Goal: Ask a question

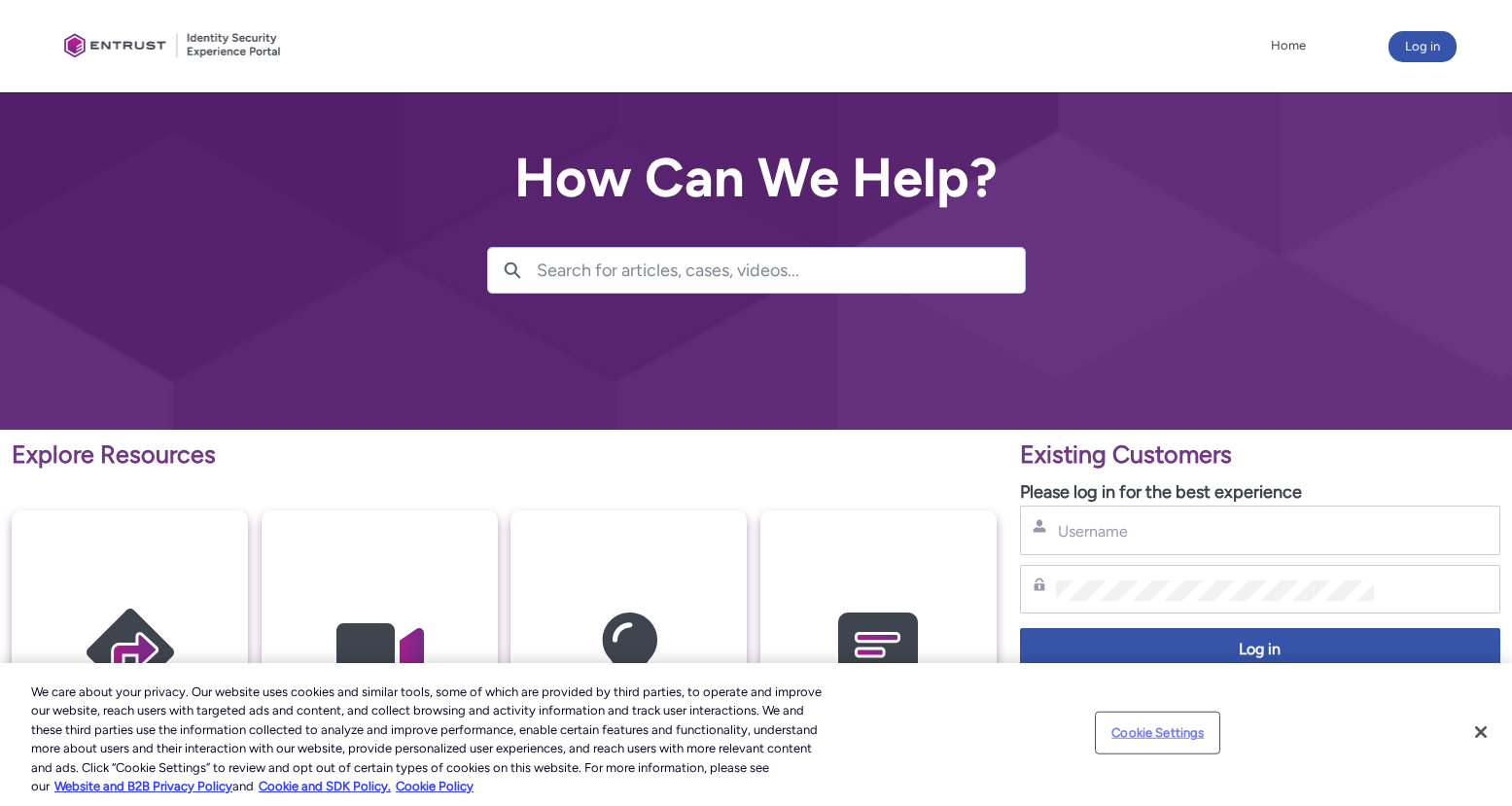
click at [1165, 732] on button "Cookie Settings" at bounding box center [1157, 733] width 122 height 39
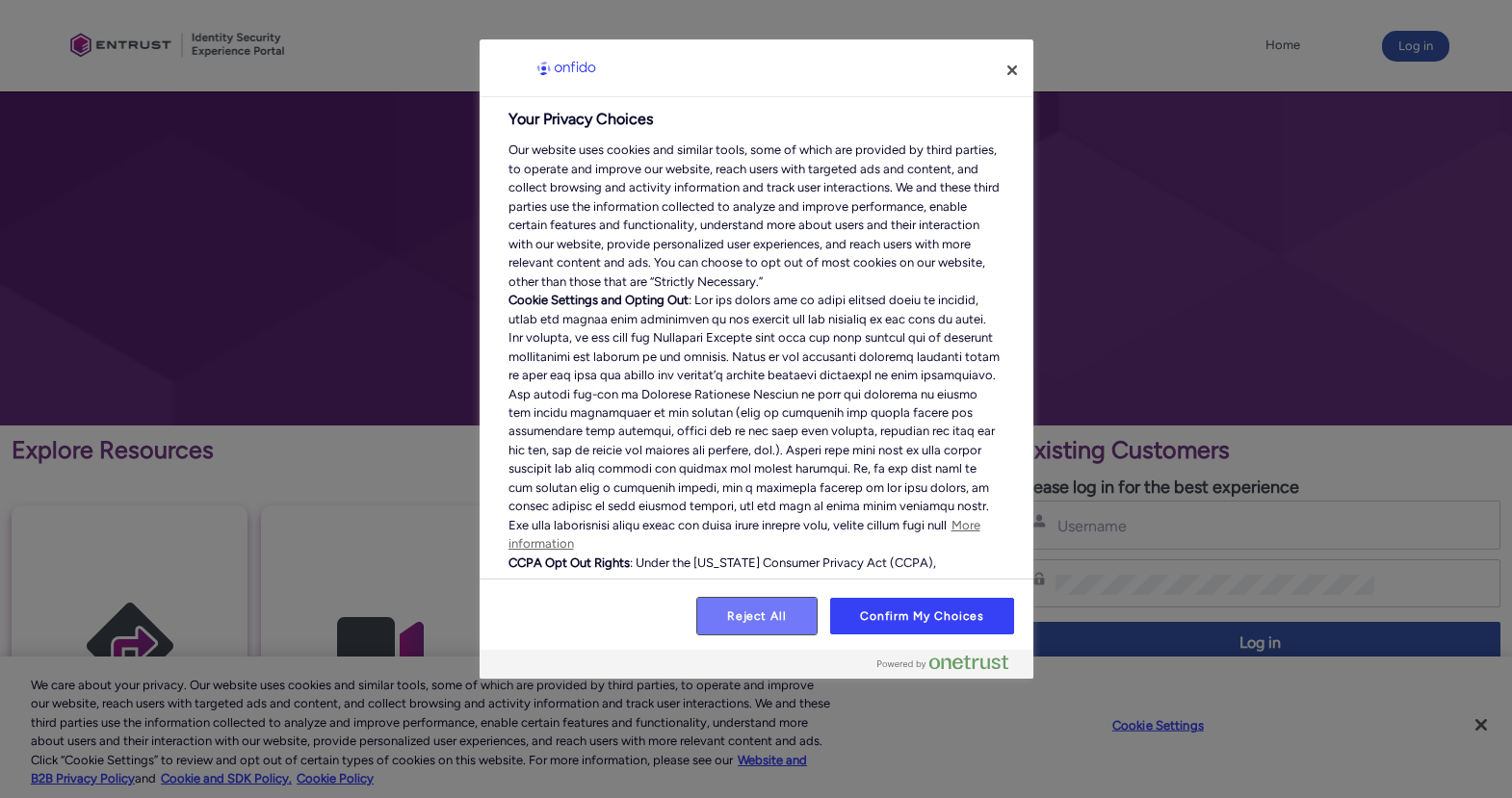
click at [758, 604] on button "Reject All" at bounding box center [757, 616] width 120 height 36
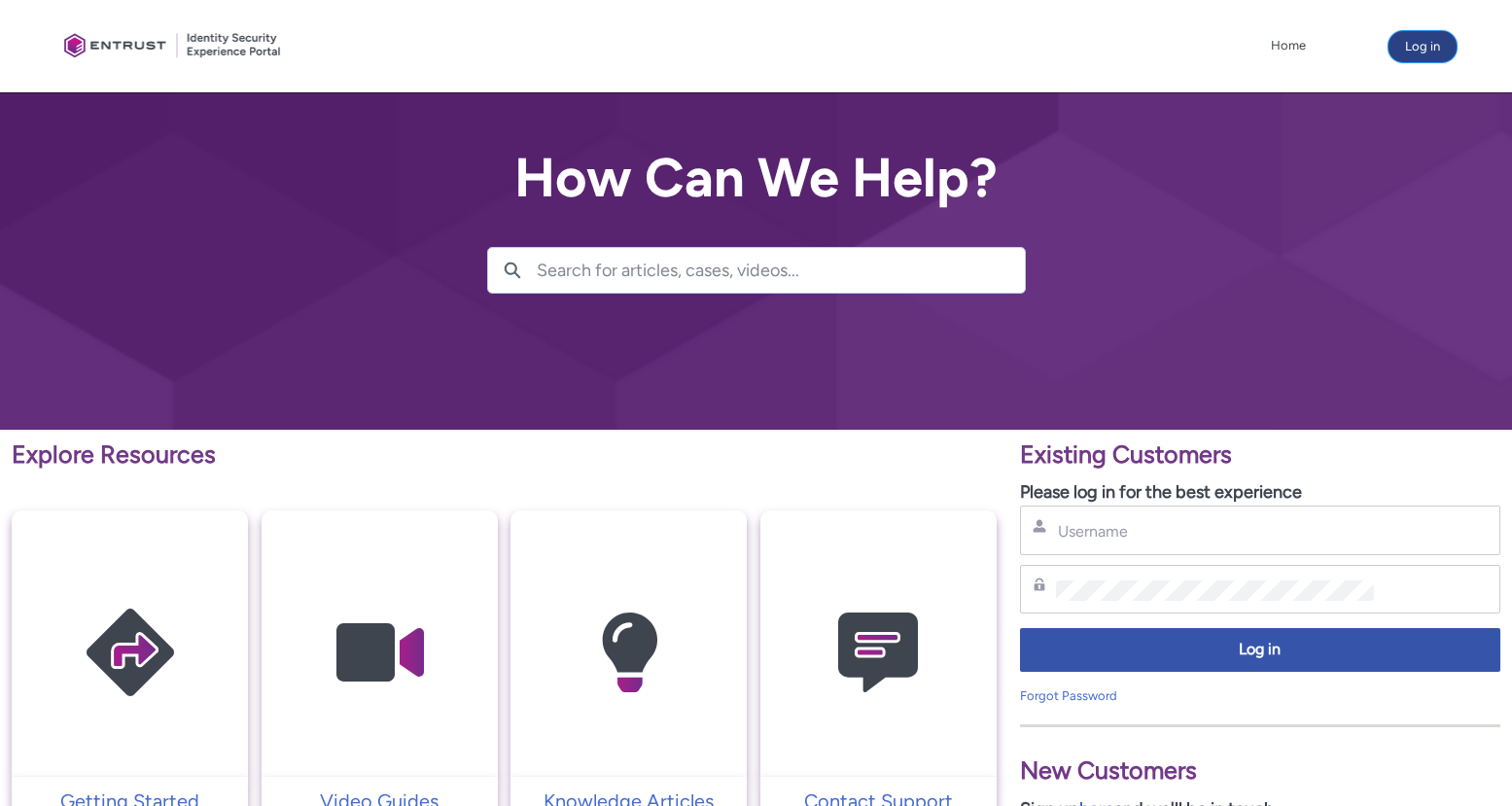
click at [1405, 55] on button "Log in" at bounding box center [1422, 45] width 68 height 31
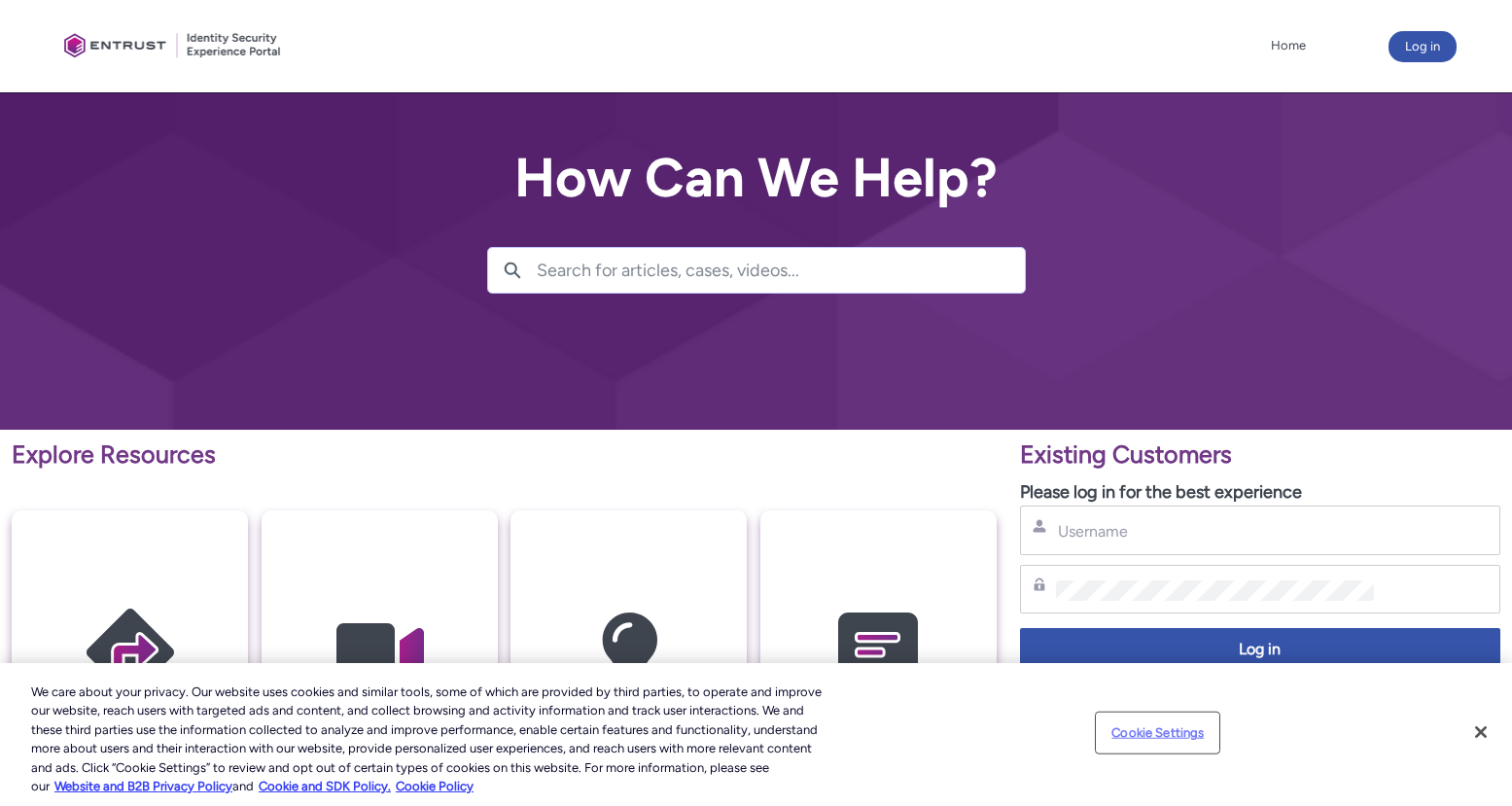
click at [1139, 729] on button "Cookie Settings" at bounding box center [1157, 733] width 122 height 39
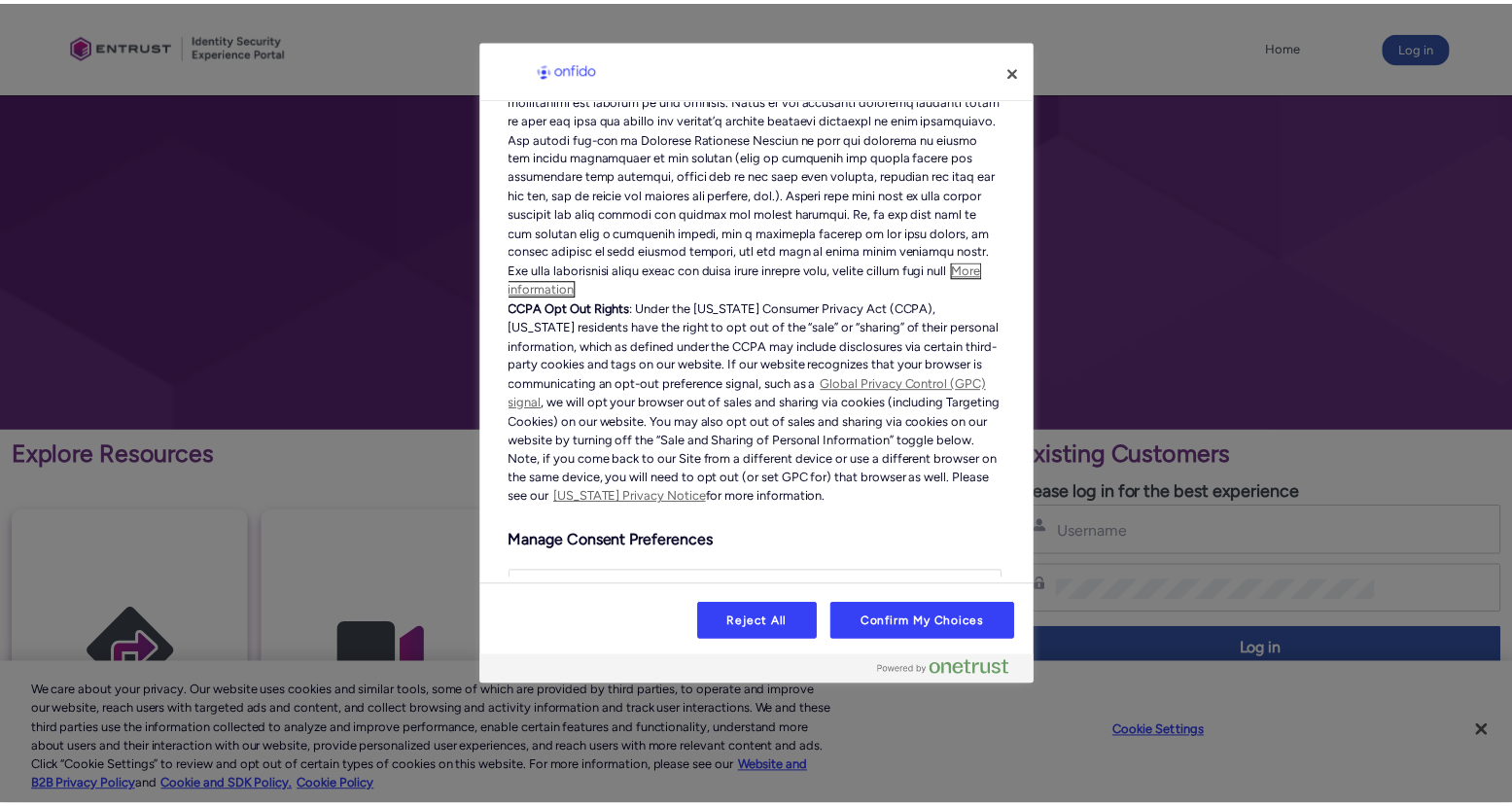
scroll to position [422, 0]
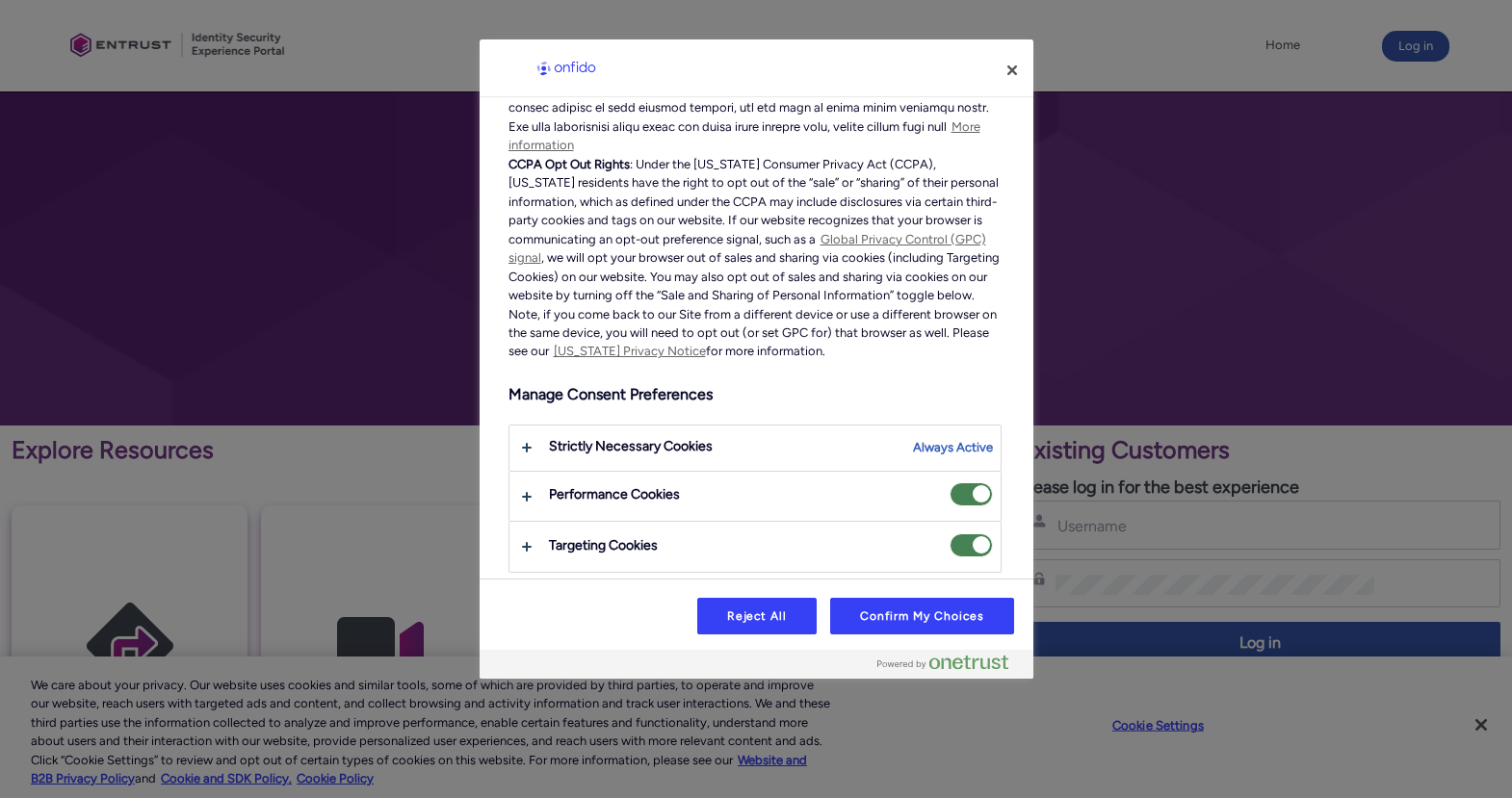
click at [950, 548] on span "Targeting Cookies" at bounding box center [971, 545] width 43 height 24
click at [950, 534] on input "Targeting Cookies" at bounding box center [950, 534] width 0 height 0
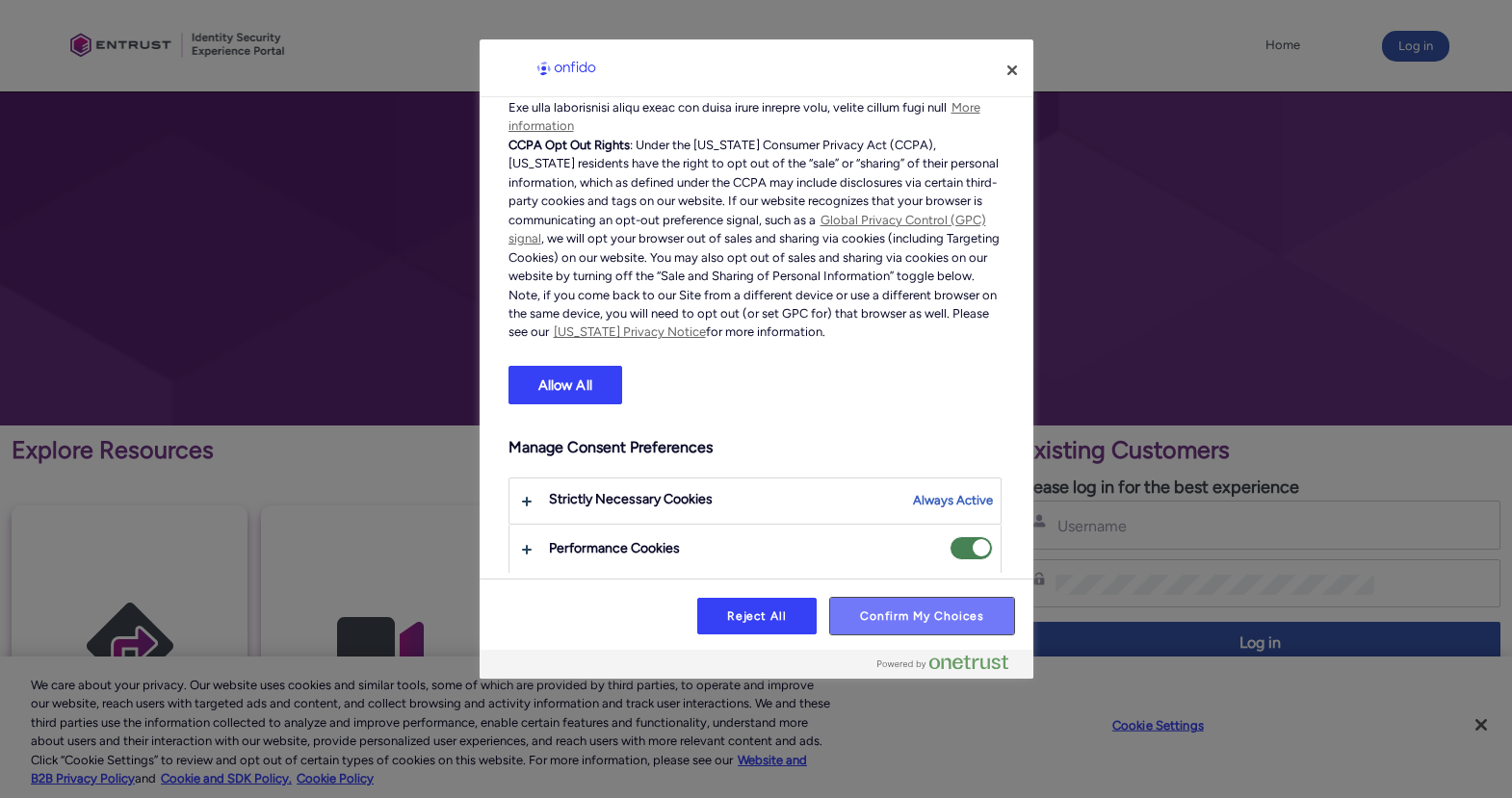
click at [952, 614] on button "Confirm My Choices" at bounding box center [921, 616] width 183 height 36
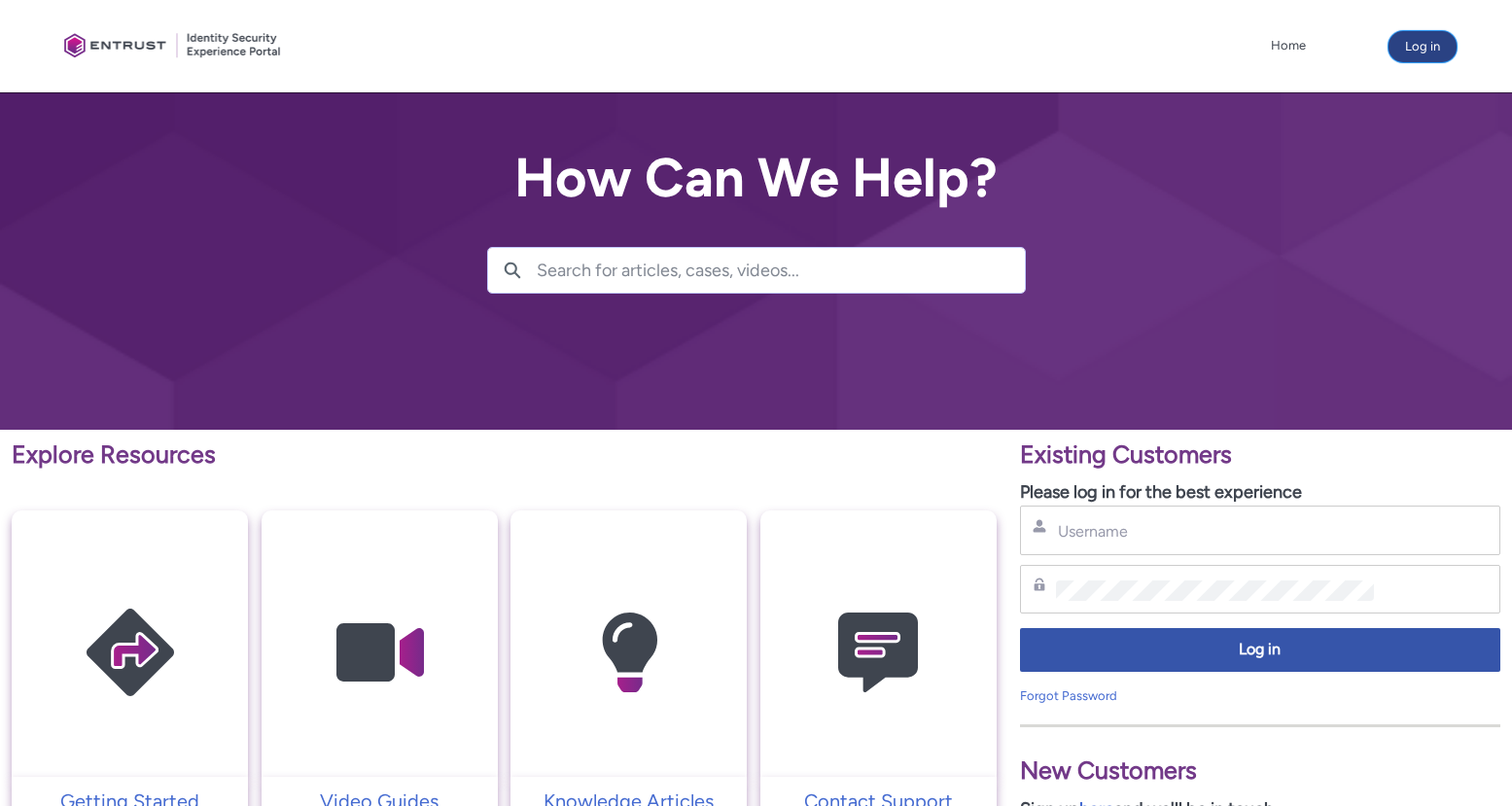
click at [1416, 41] on button "Log in" at bounding box center [1422, 45] width 68 height 31
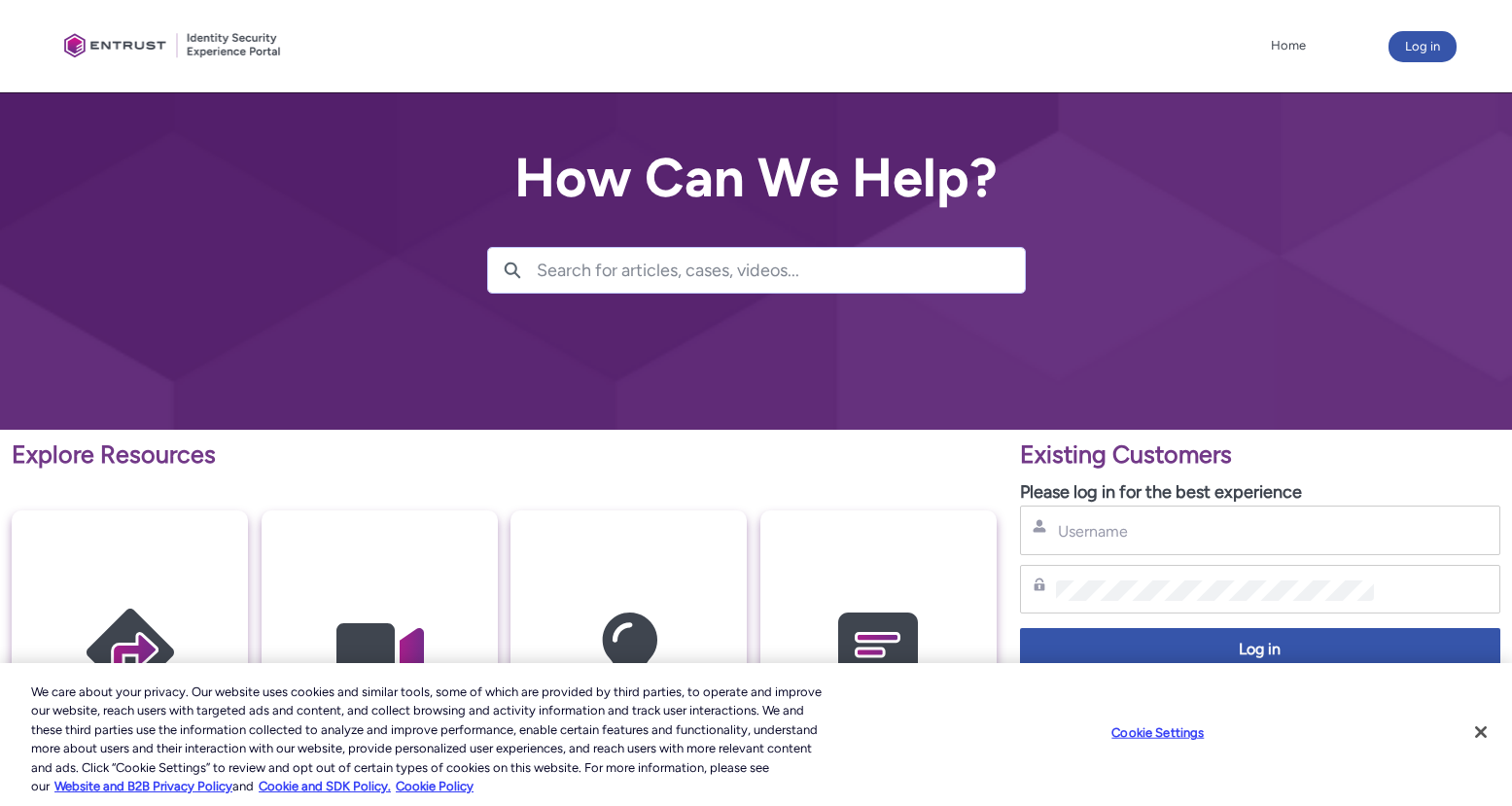
click at [57, 37] on div at bounding box center [173, 46] width 233 height 73
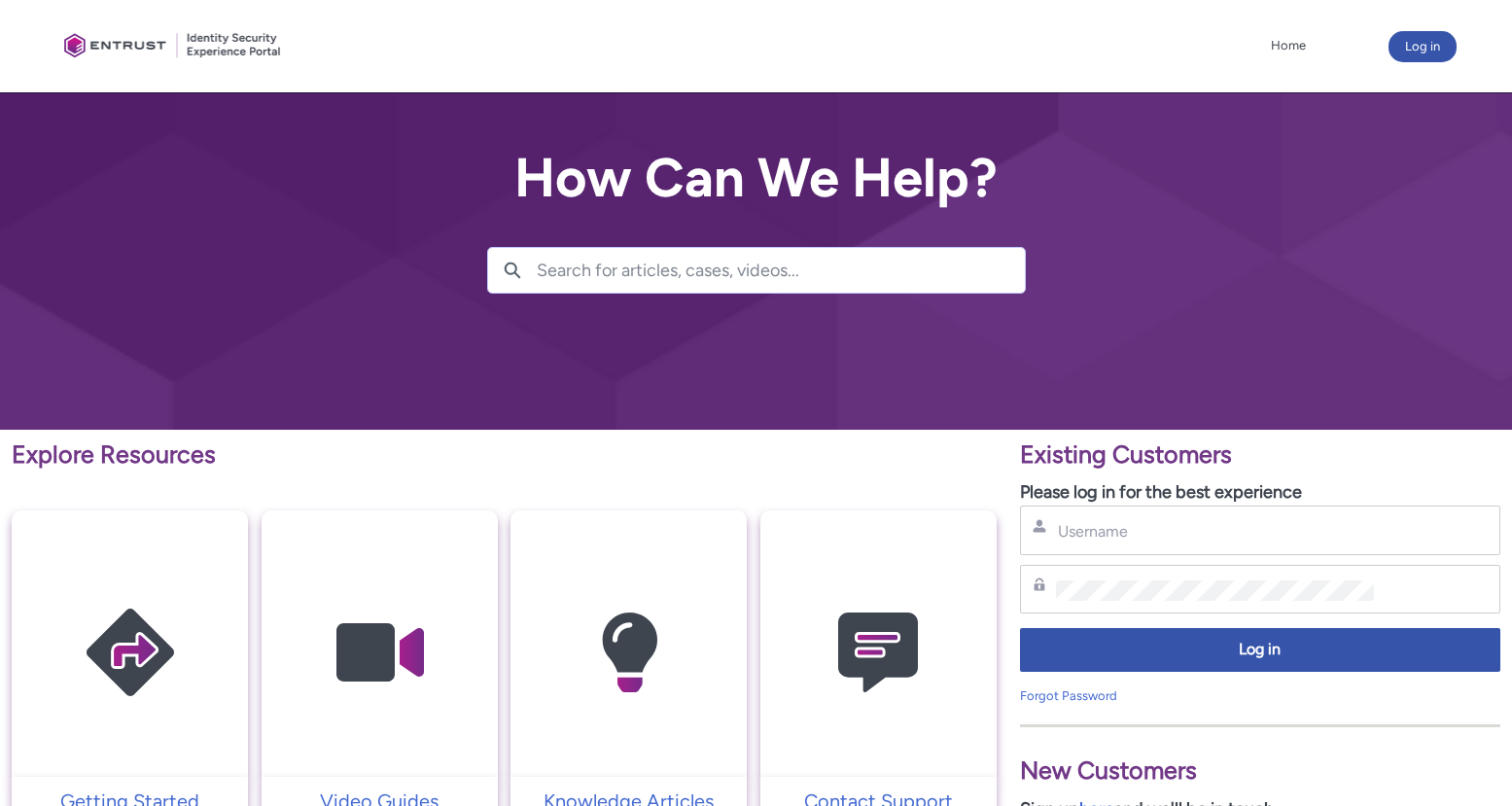
click at [139, 37] on div at bounding box center [173, 46] width 233 height 73
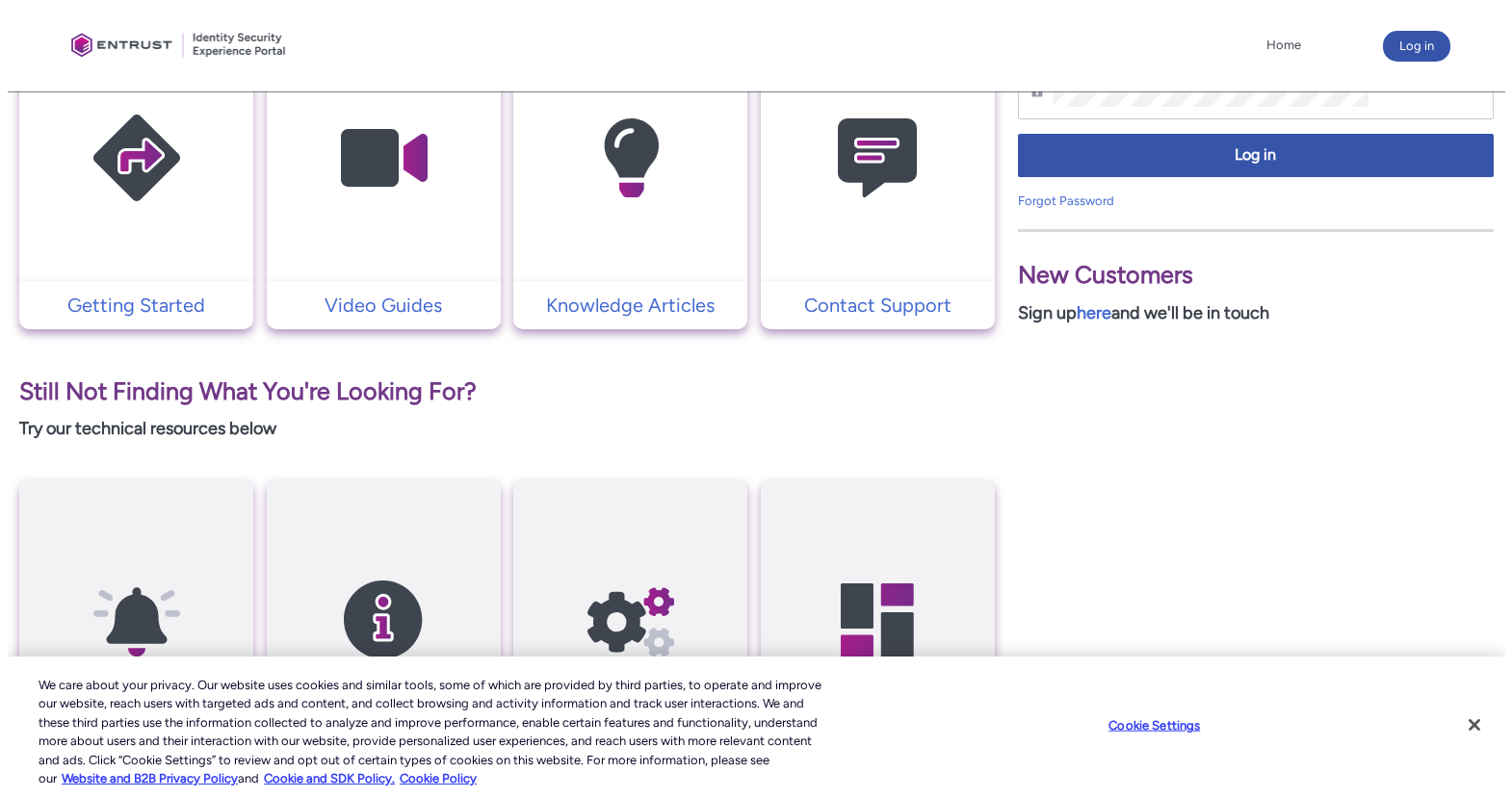
scroll to position [193, 0]
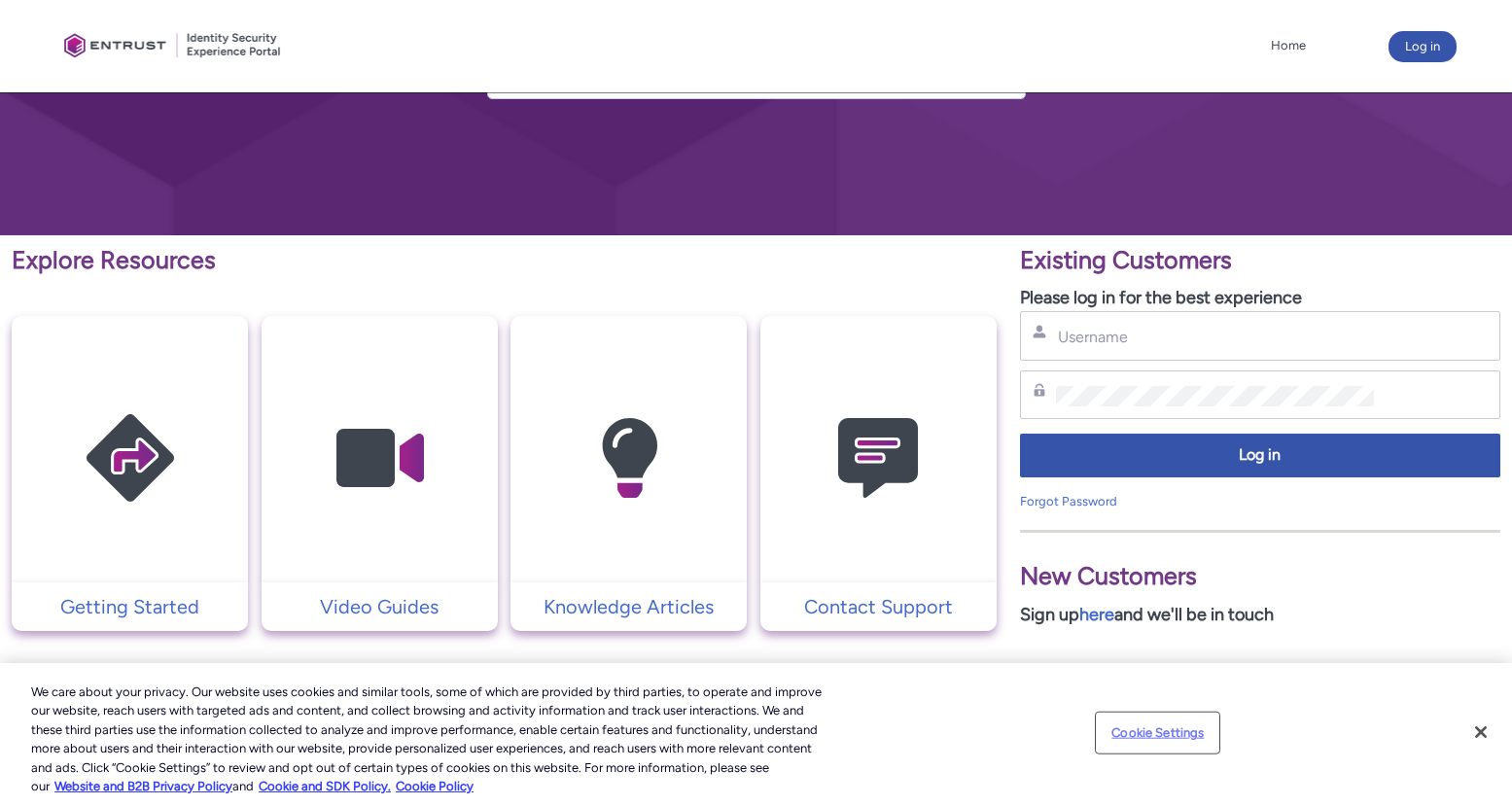
click at [1149, 735] on button "Cookie Settings" at bounding box center [1157, 733] width 122 height 39
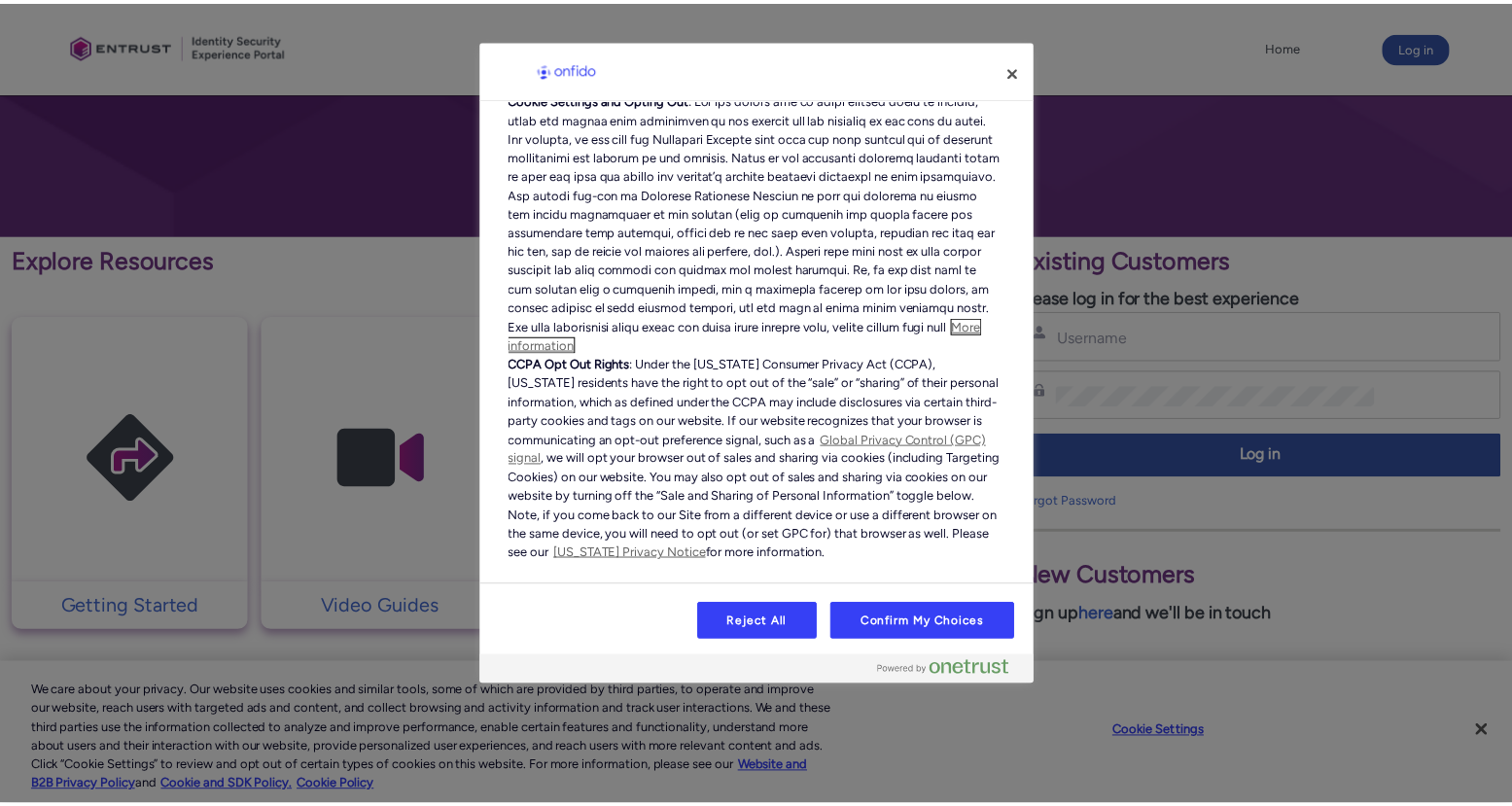
scroll to position [422, 0]
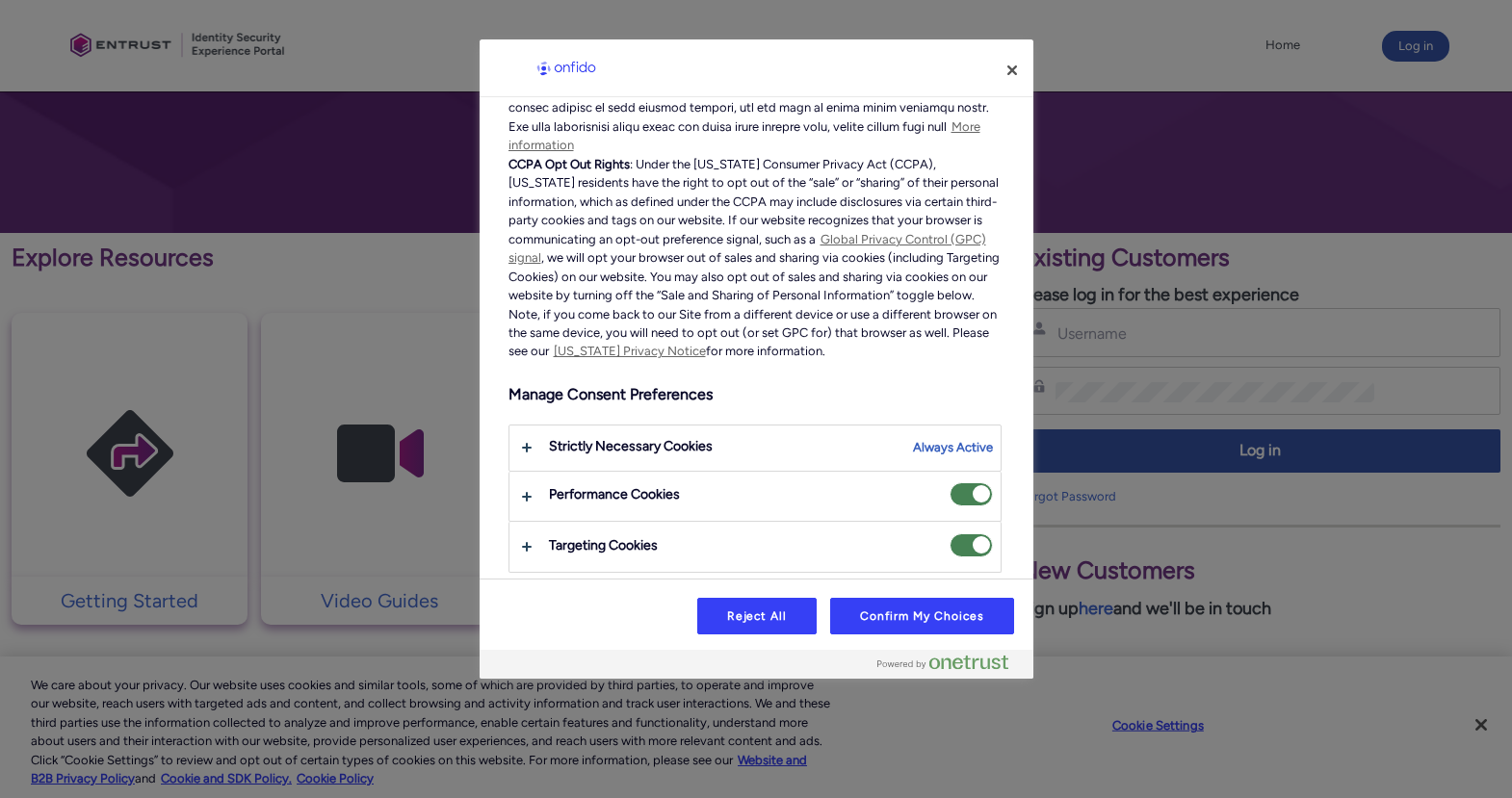
click at [958, 543] on span "Targeting Cookies" at bounding box center [971, 545] width 43 height 24
click at [950, 534] on input "Targeting Cookies" at bounding box center [950, 534] width 0 height 0
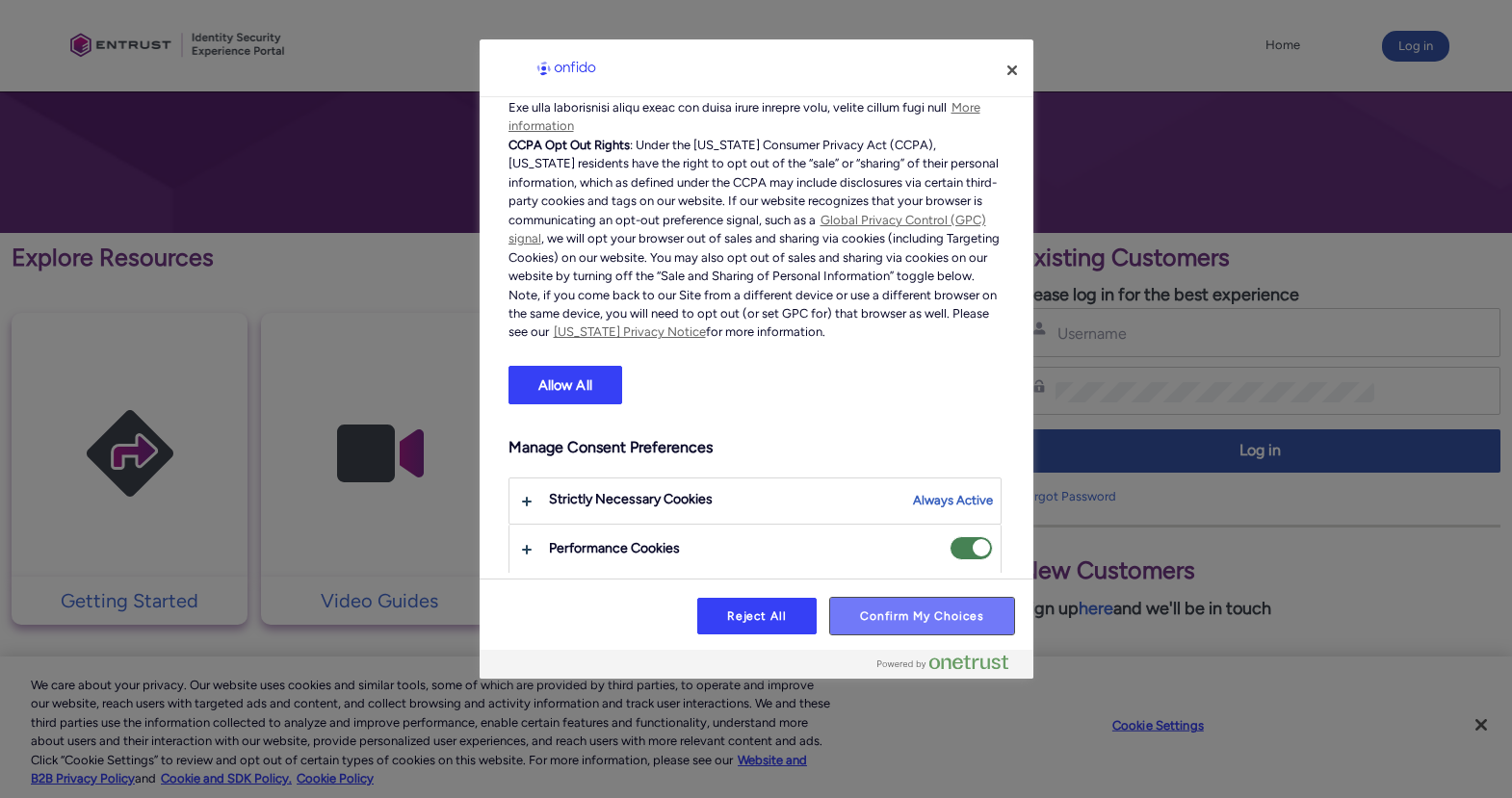
click at [942, 606] on button "Confirm My Choices" at bounding box center [921, 616] width 183 height 36
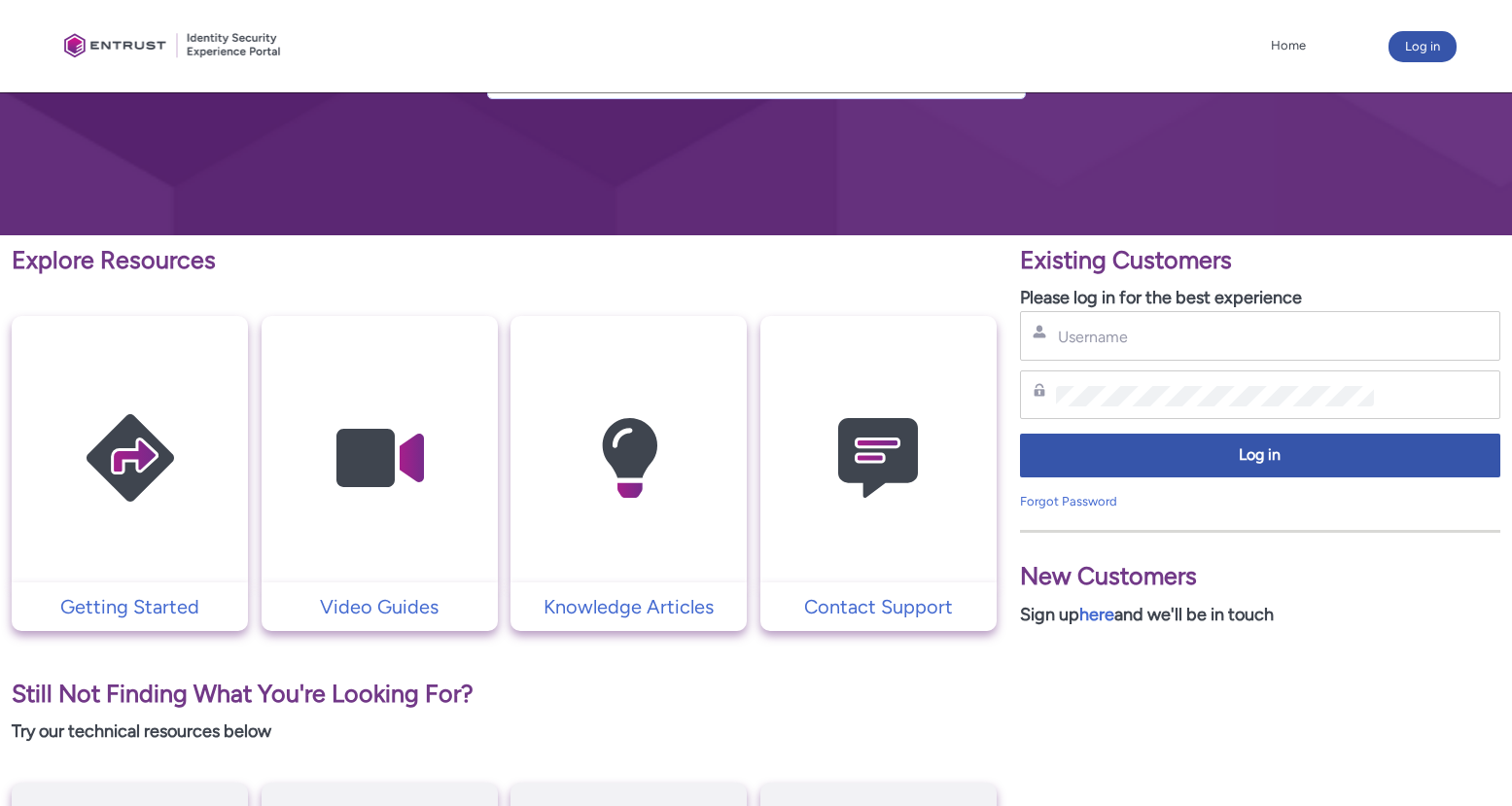
click at [1095, 367] on div "Username Password Log in Forgot Password" at bounding box center [1261, 411] width 481 height 200
click at [1097, 346] on input "Username" at bounding box center [1215, 336] width 319 height 21
click at [1107, 616] on link "here" at bounding box center [1097, 615] width 35 height 22
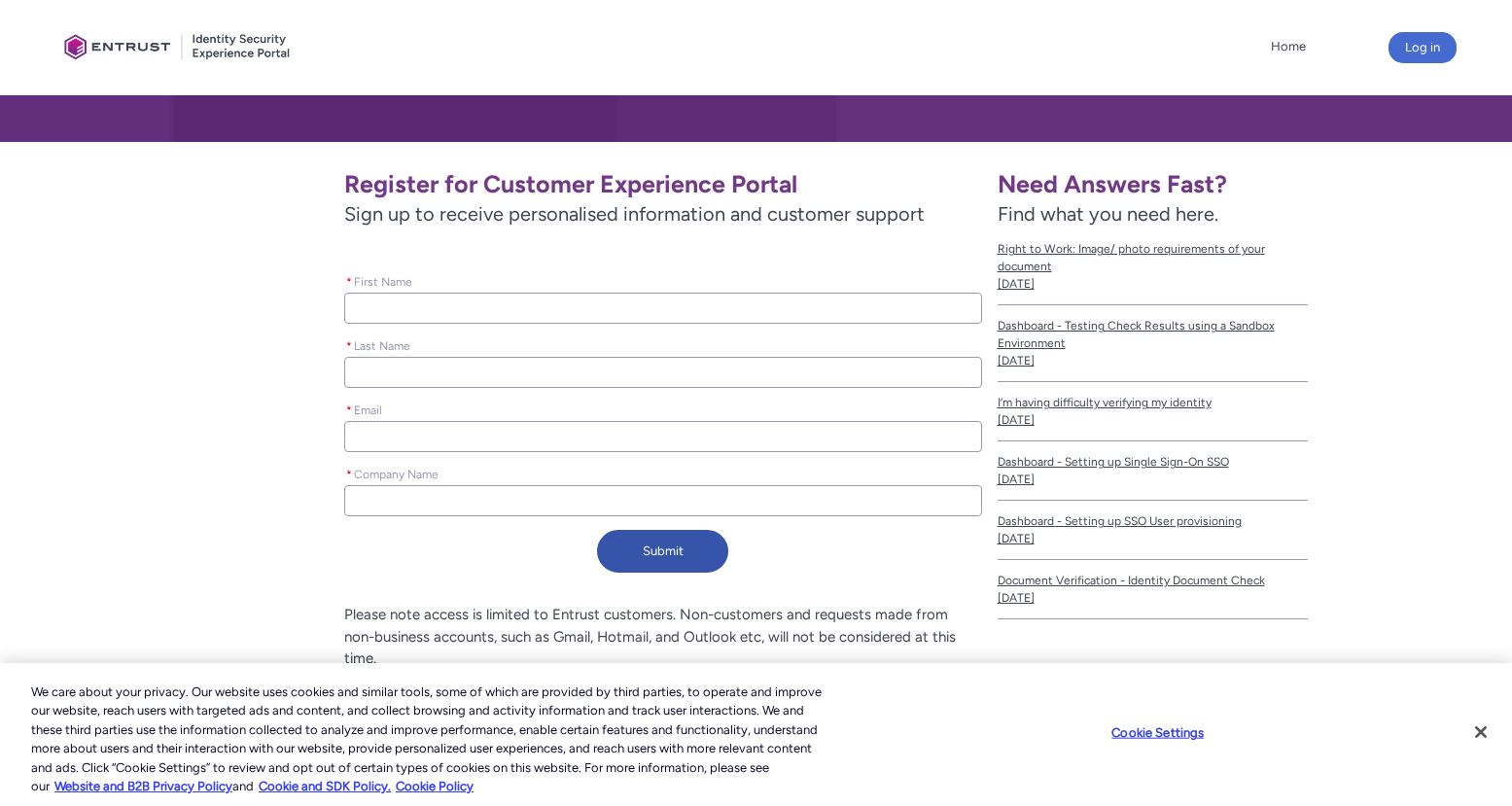
scroll to position [223, 0]
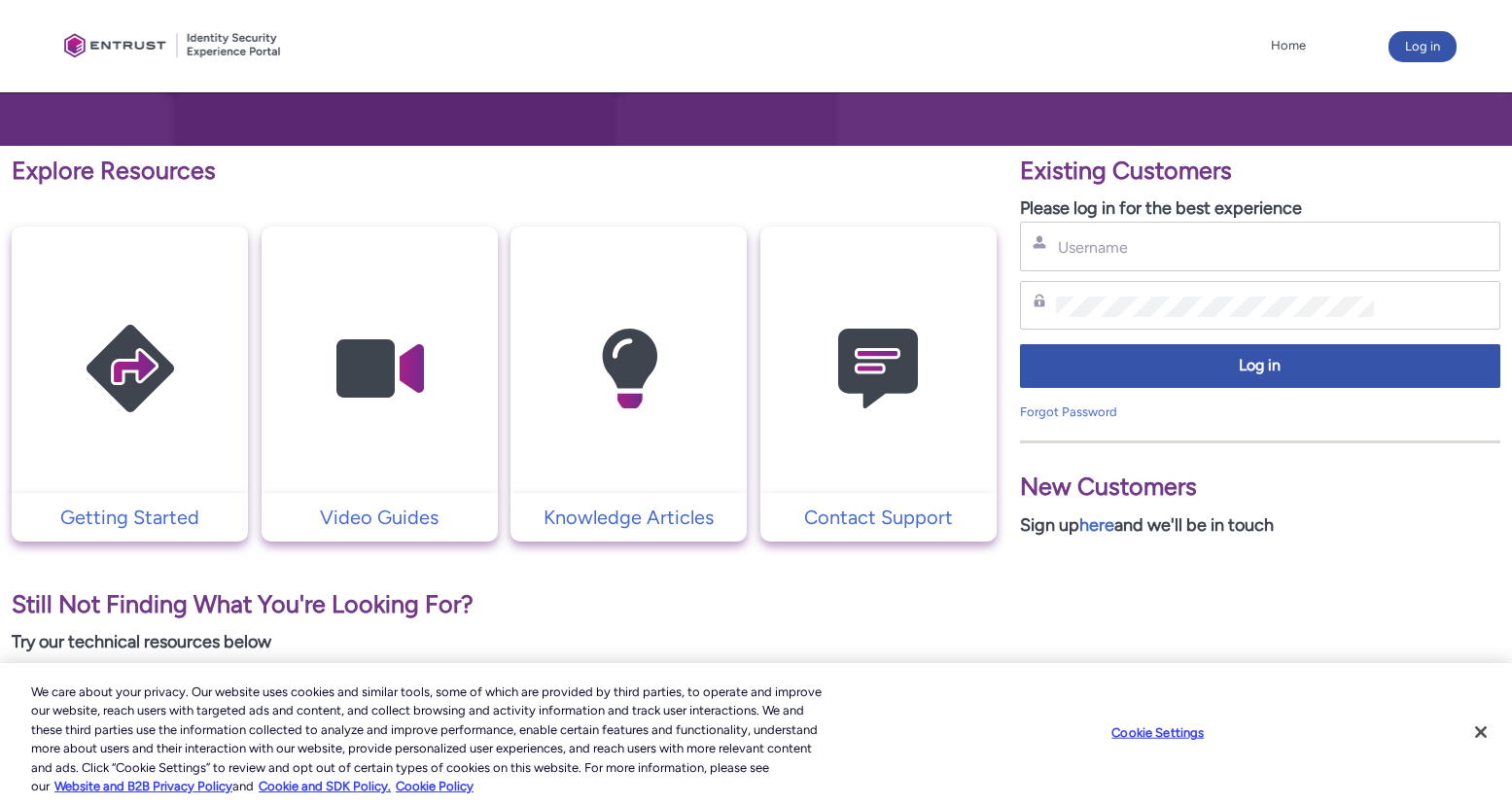
scroll to position [294, 0]
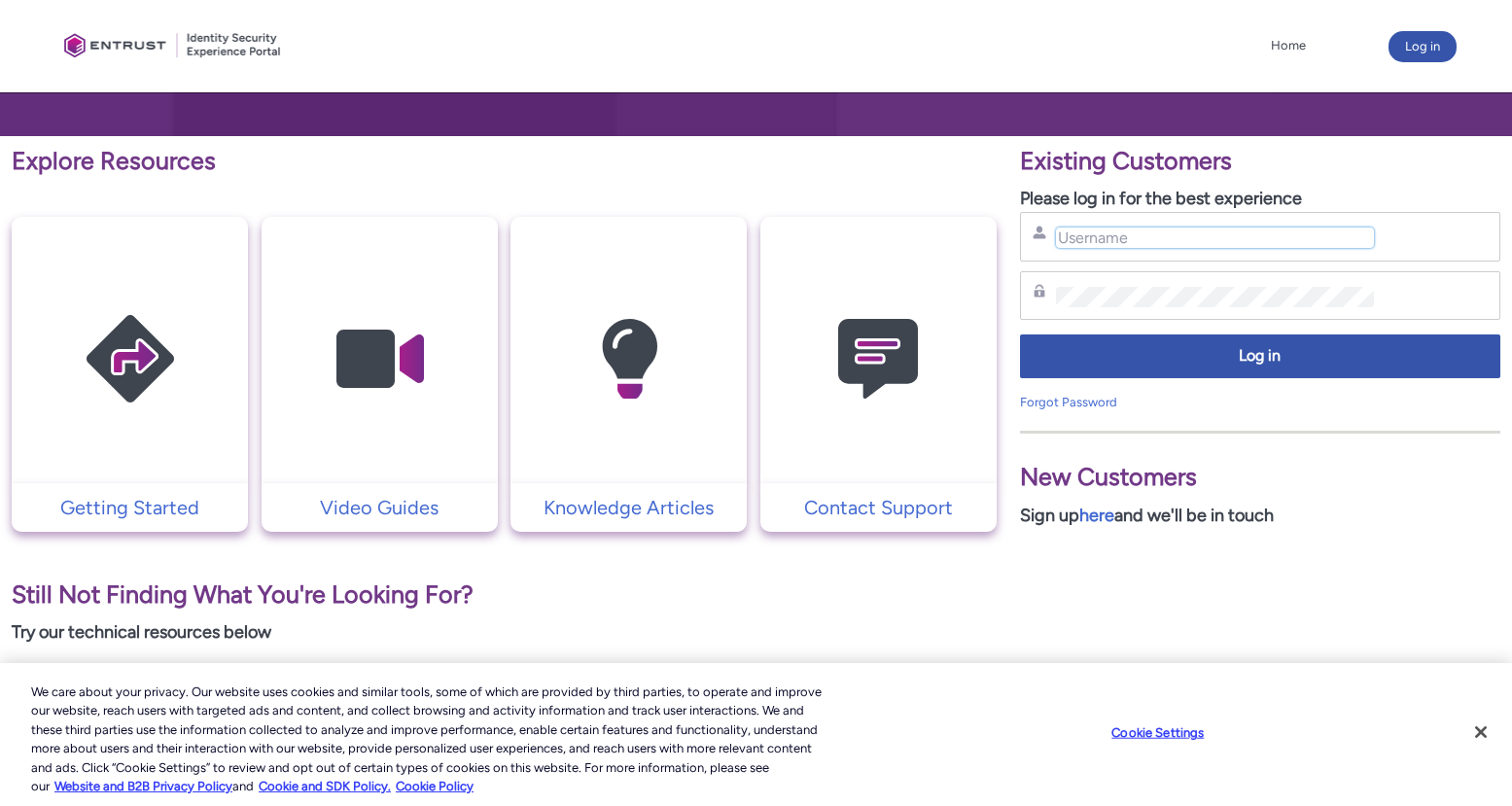
click at [1117, 242] on input "Username" at bounding box center [1215, 237] width 319 height 21
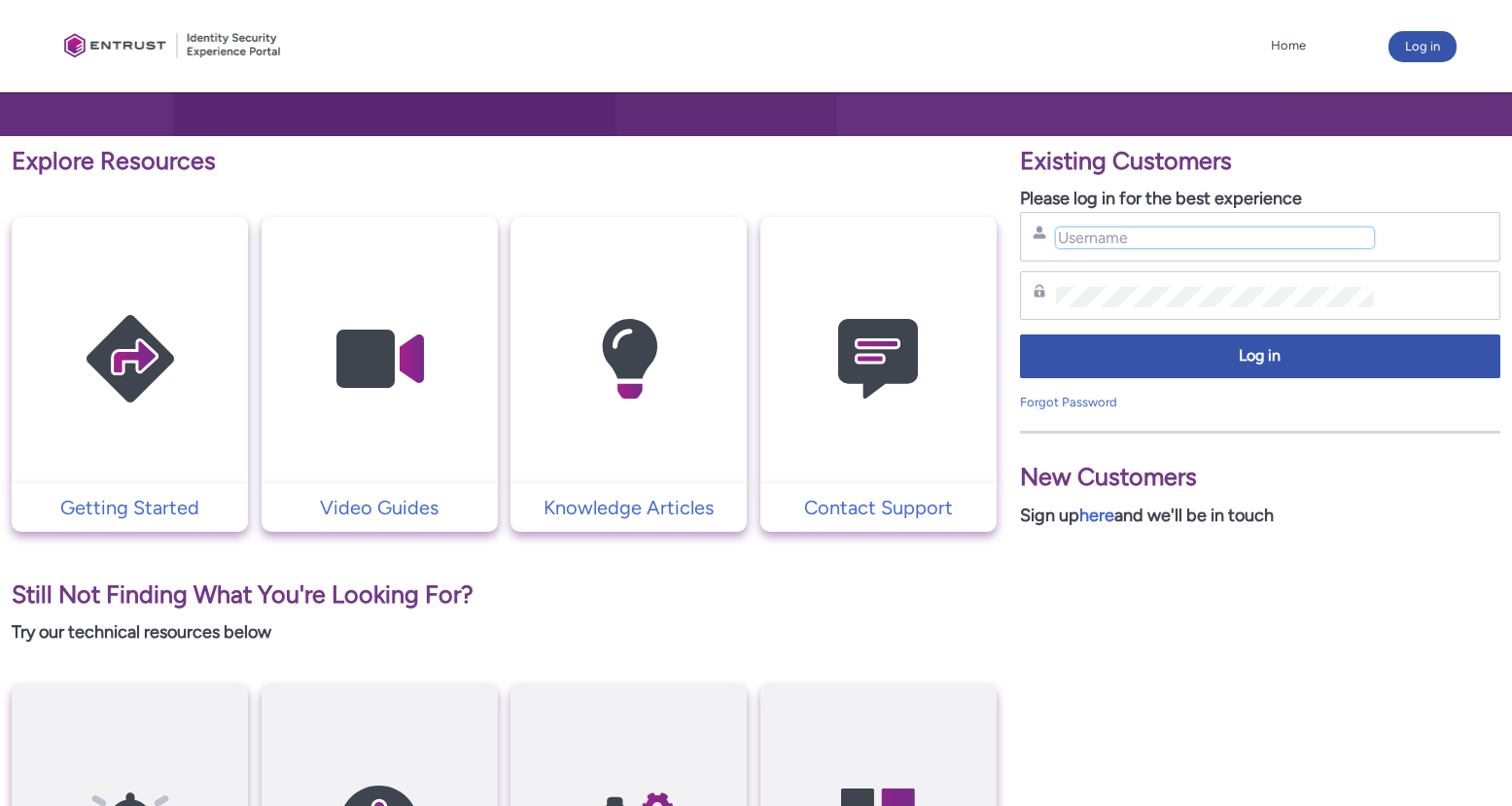
click at [1117, 242] on input "Username" at bounding box center [1215, 237] width 319 height 21
paste input "vmaksimovski@ramp.com"
type input "vmaksimovski@ramp.com"
click at [1142, 275] on div "Password" at bounding box center [1261, 296] width 481 height 49
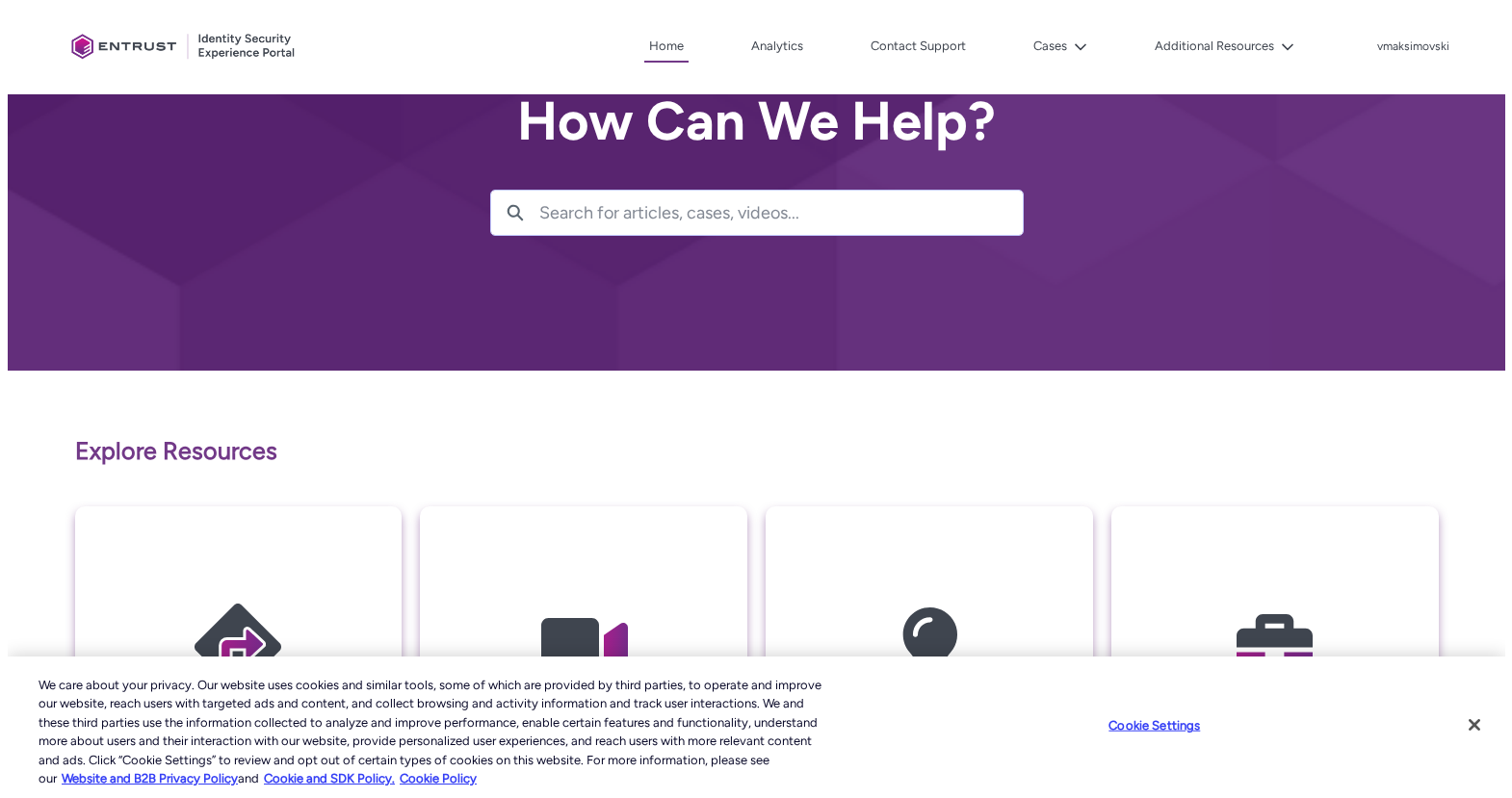
scroll to position [310, 0]
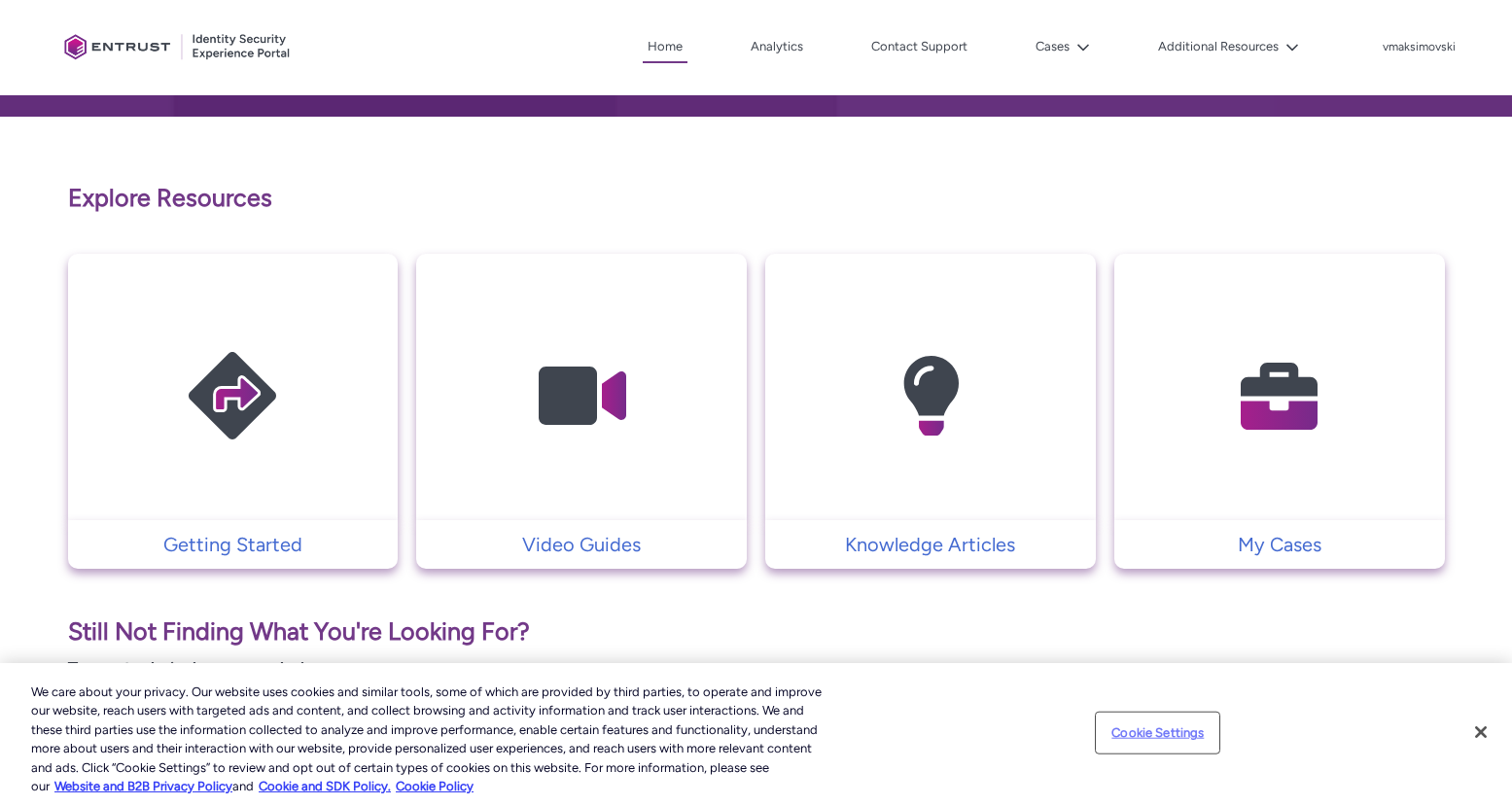
click at [1150, 715] on button "Cookie Settings" at bounding box center [1157, 733] width 122 height 39
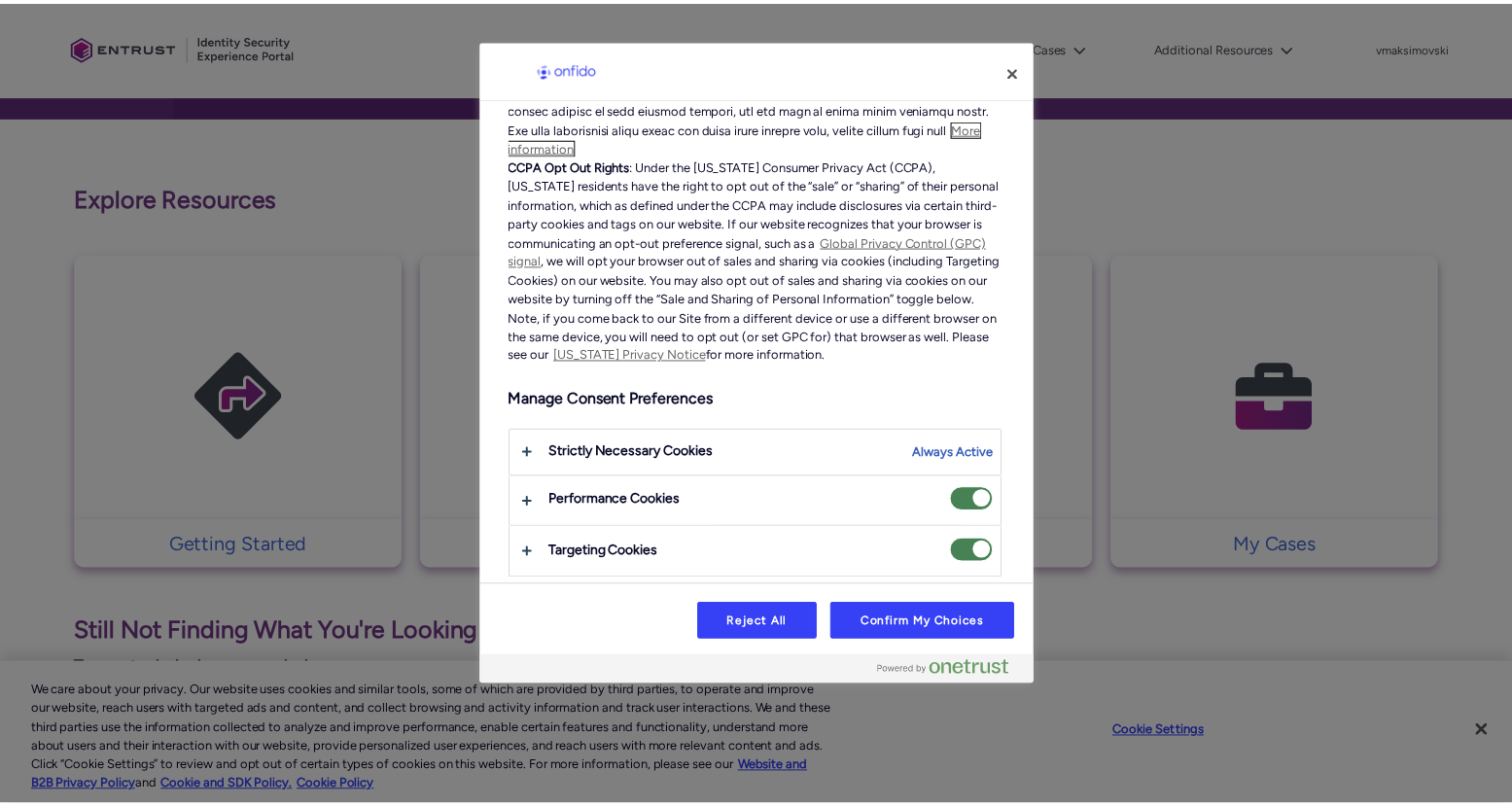
scroll to position [422, 0]
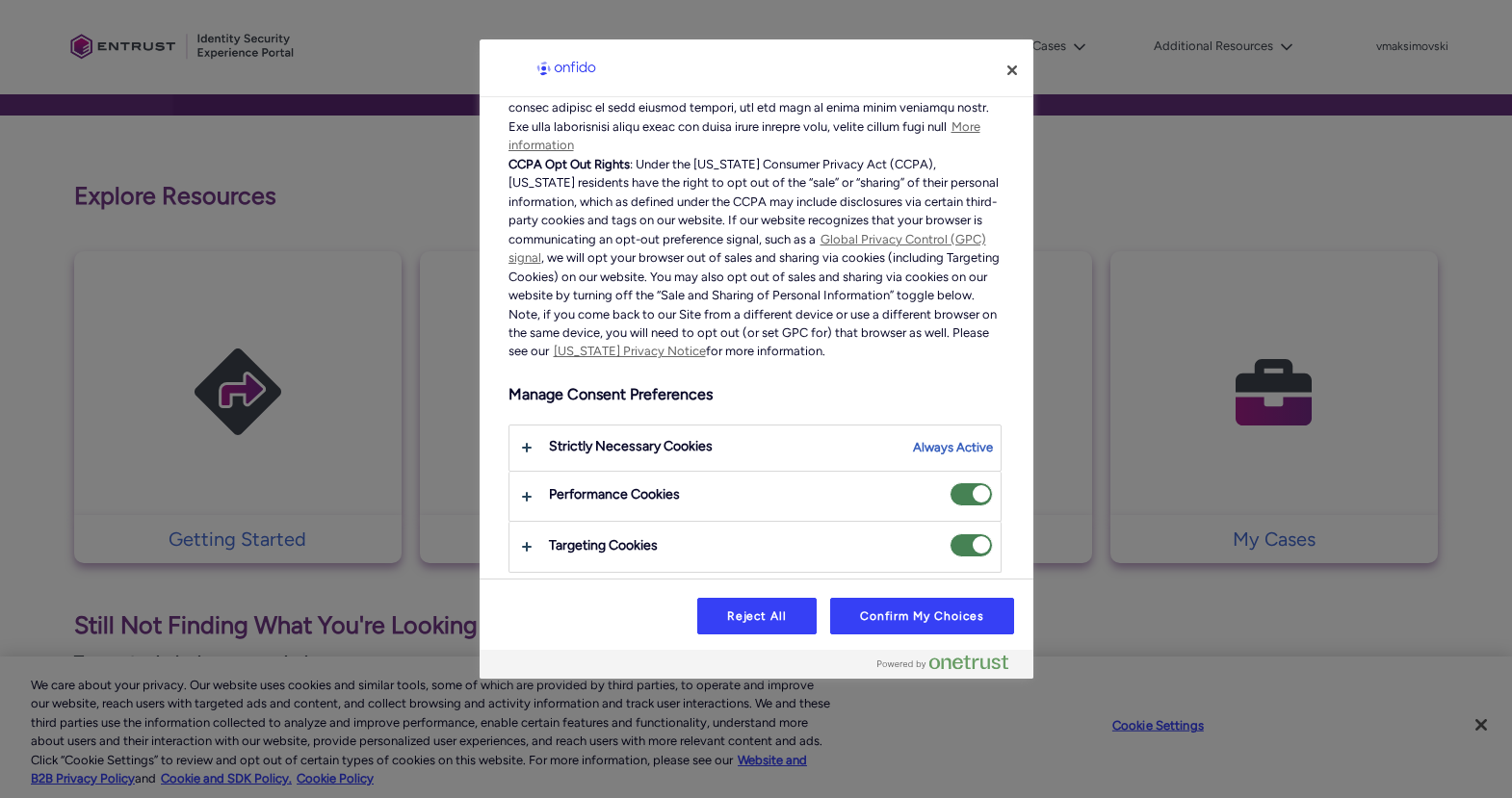
click at [950, 539] on span "Targeting Cookies" at bounding box center [971, 545] width 43 height 24
click at [950, 534] on input "Targeting Cookies" at bounding box center [950, 534] width 0 height 0
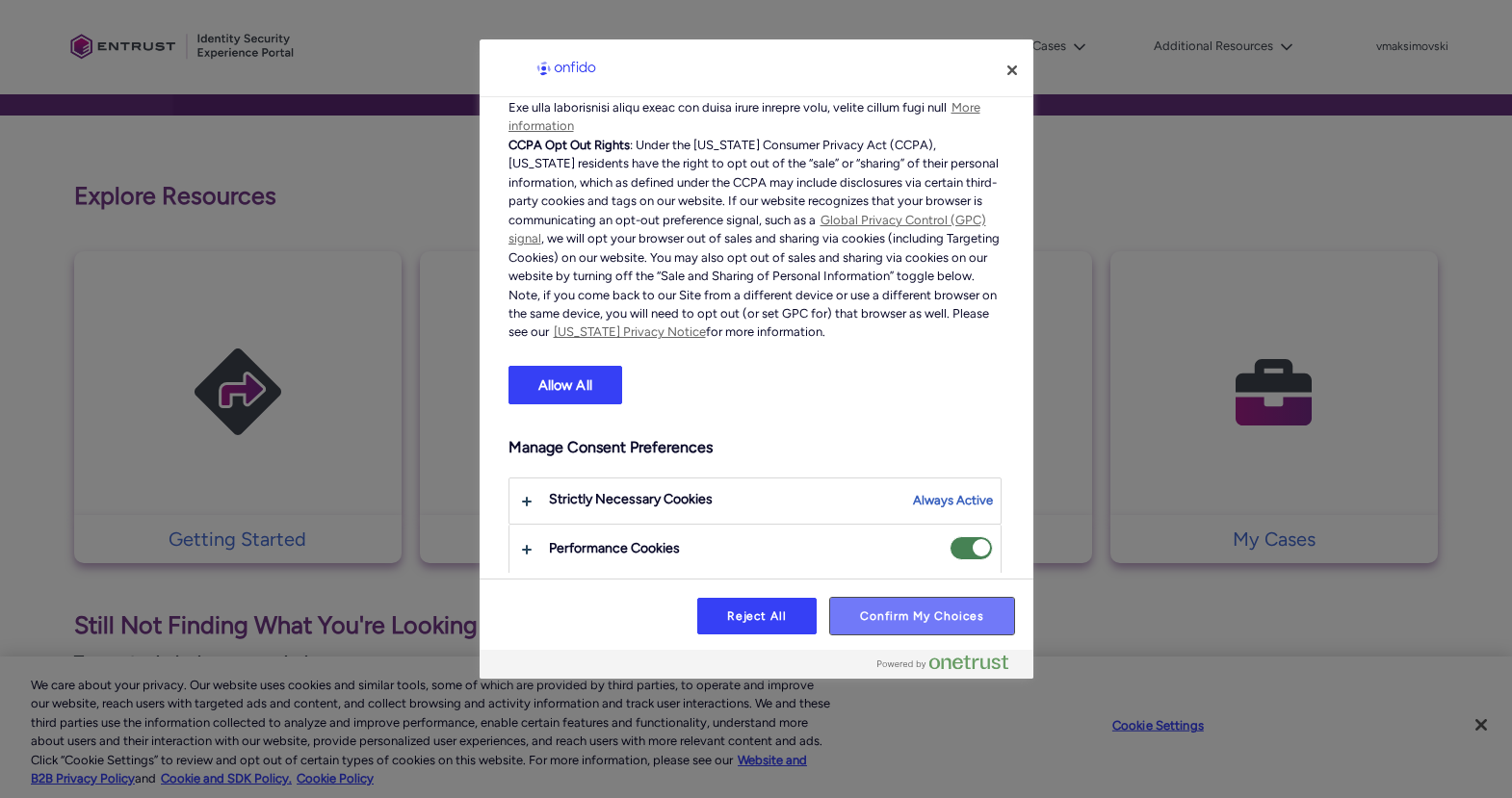
click at [903, 607] on button "Confirm My Choices" at bounding box center [921, 616] width 183 height 36
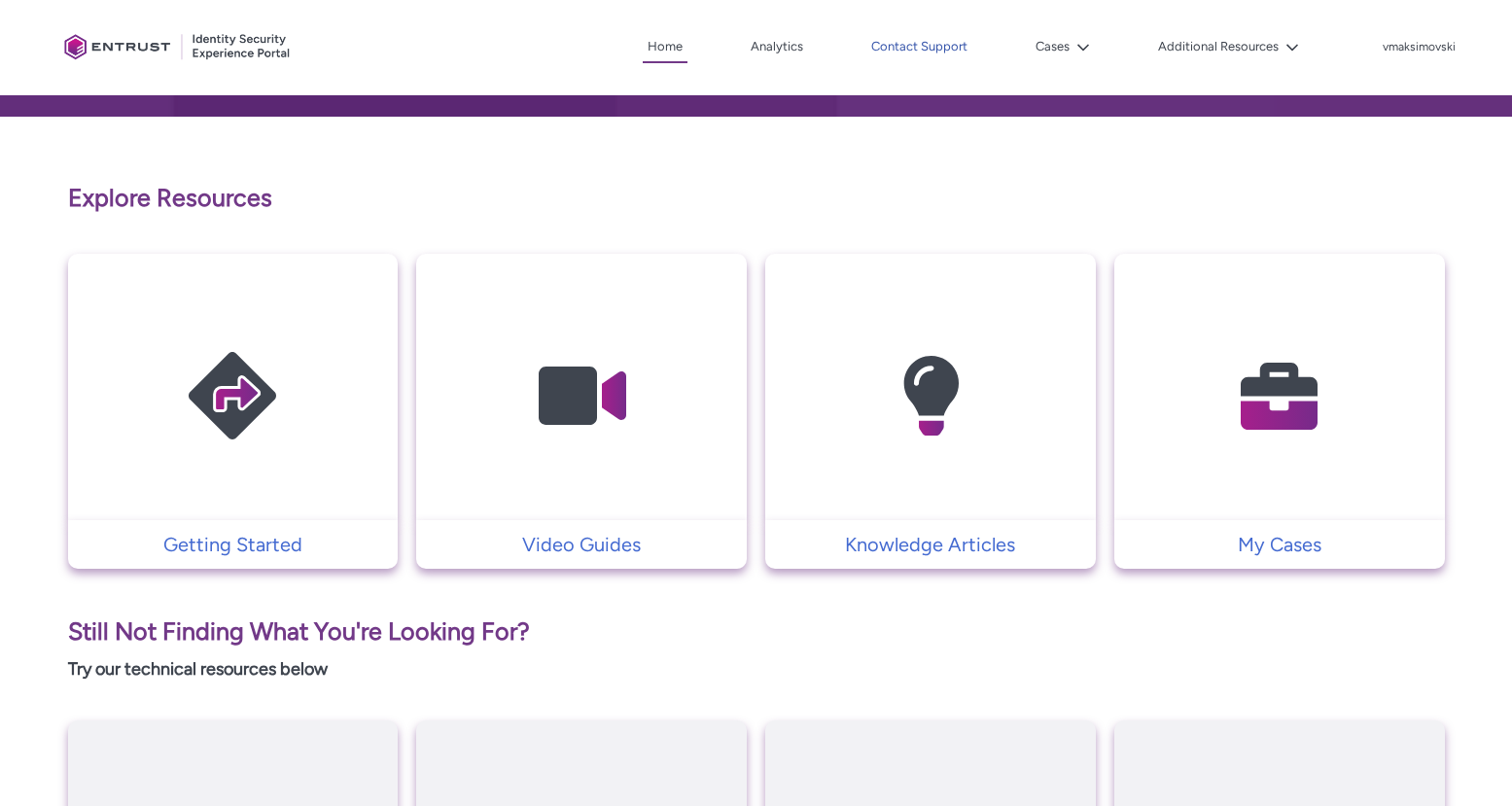
click at [929, 50] on link "Contact Support" at bounding box center [919, 46] width 106 height 30
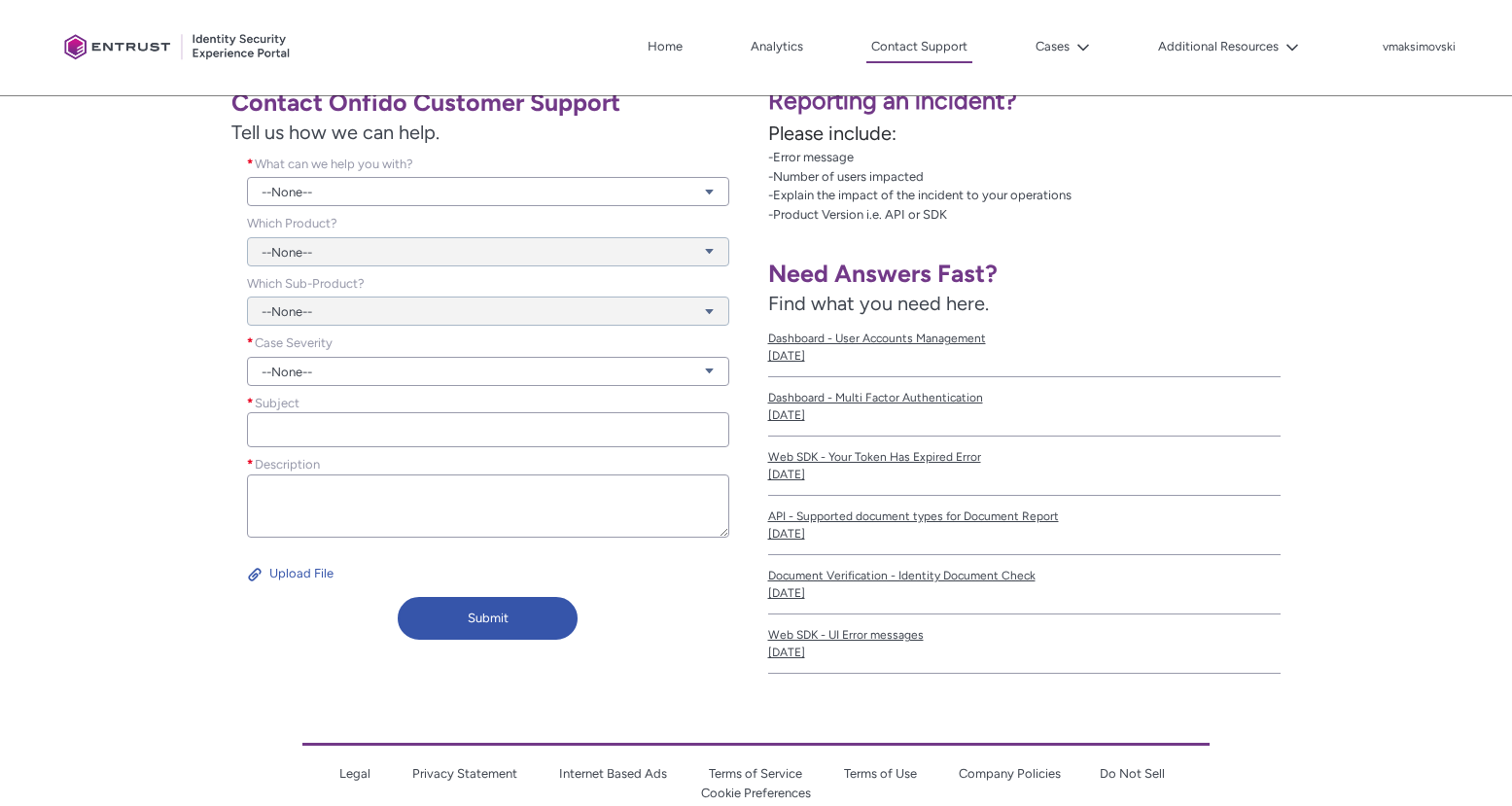
scroll to position [266, 0]
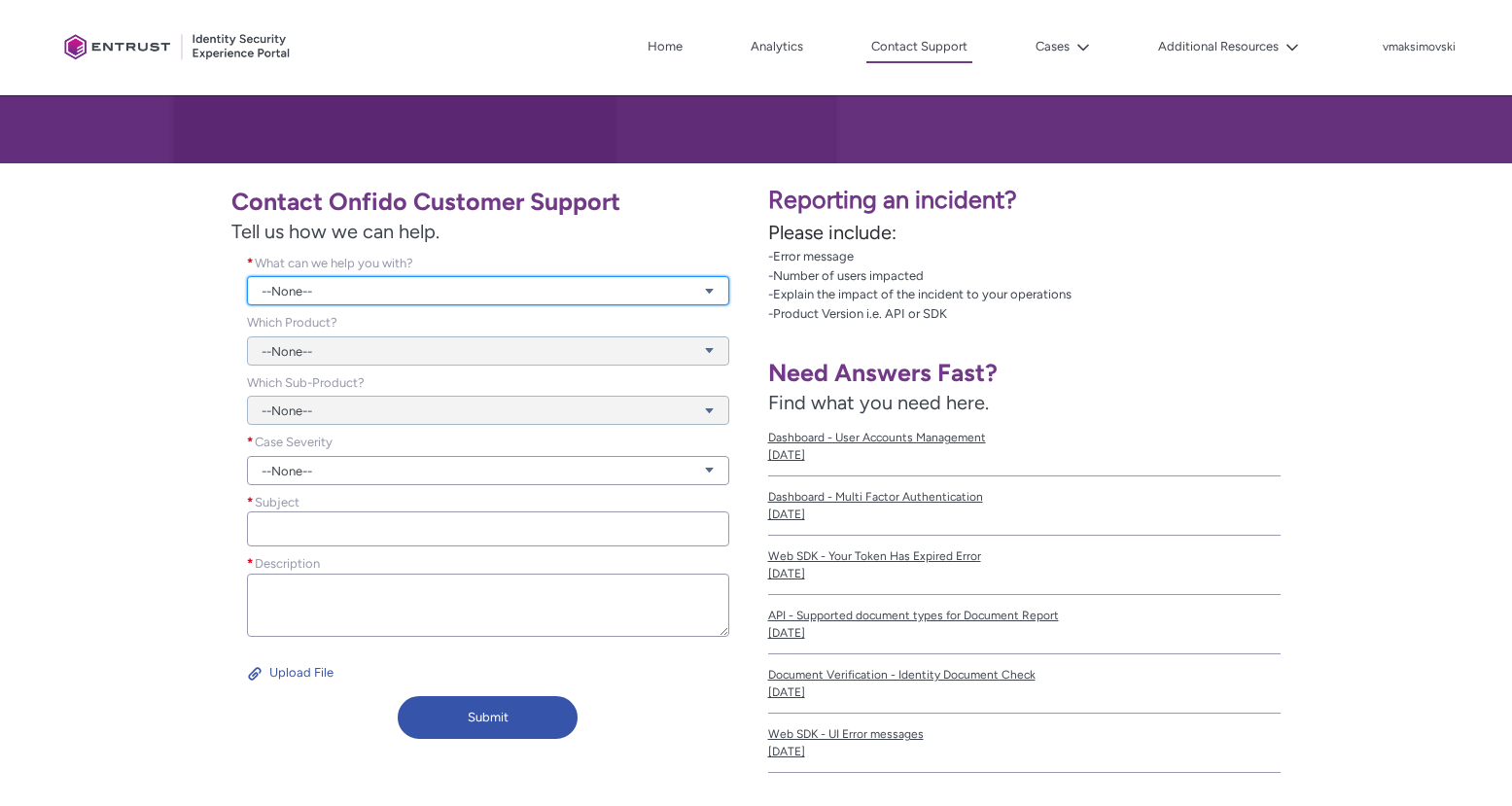
click at [356, 292] on link "--None--" at bounding box center [488, 291] width 482 height 30
click at [352, 292] on link "--None--" at bounding box center [488, 291] width 482 height 30
click at [351, 292] on link "--None--" at bounding box center [488, 291] width 482 height 30
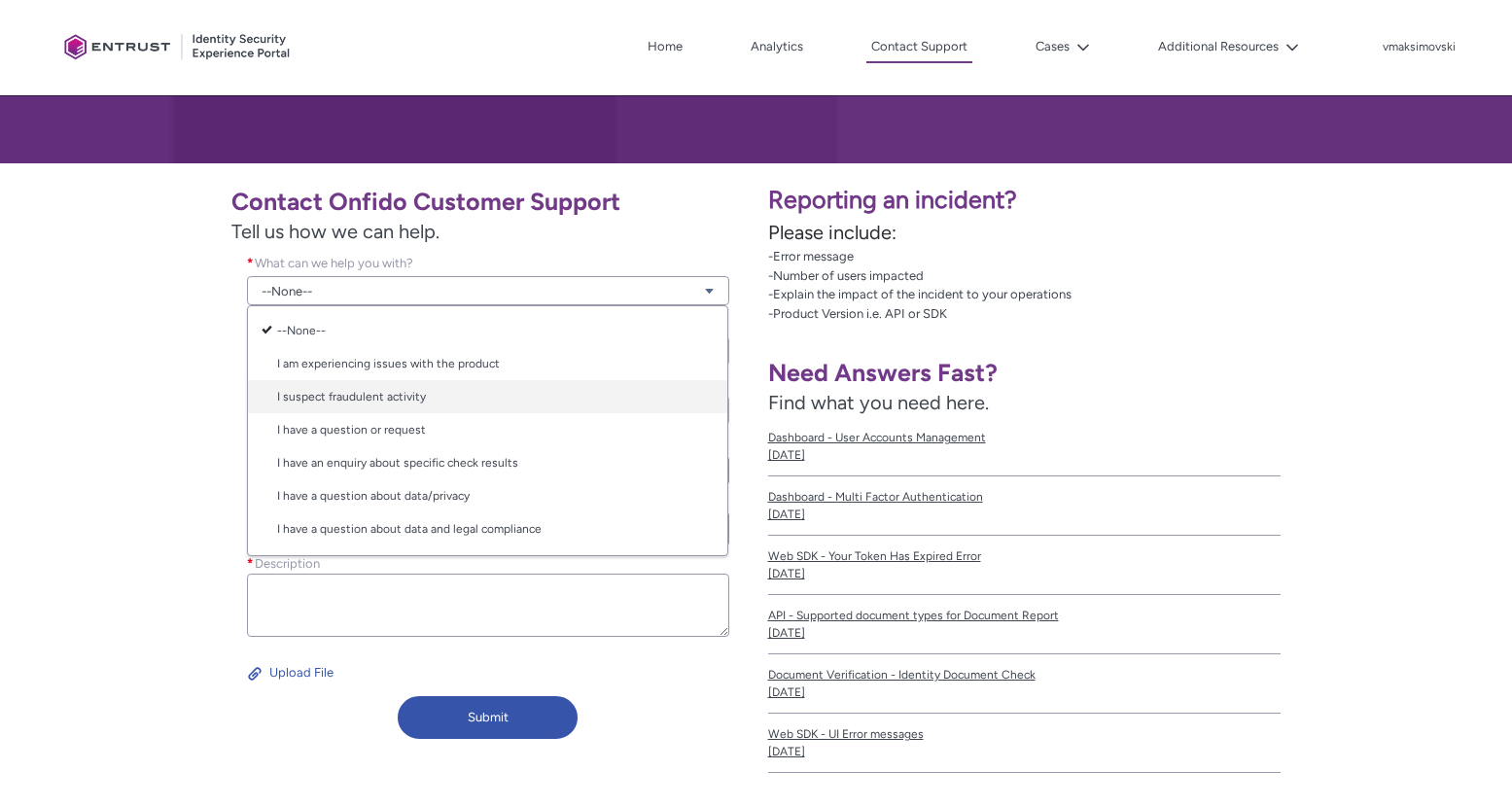
scroll to position [31, 0]
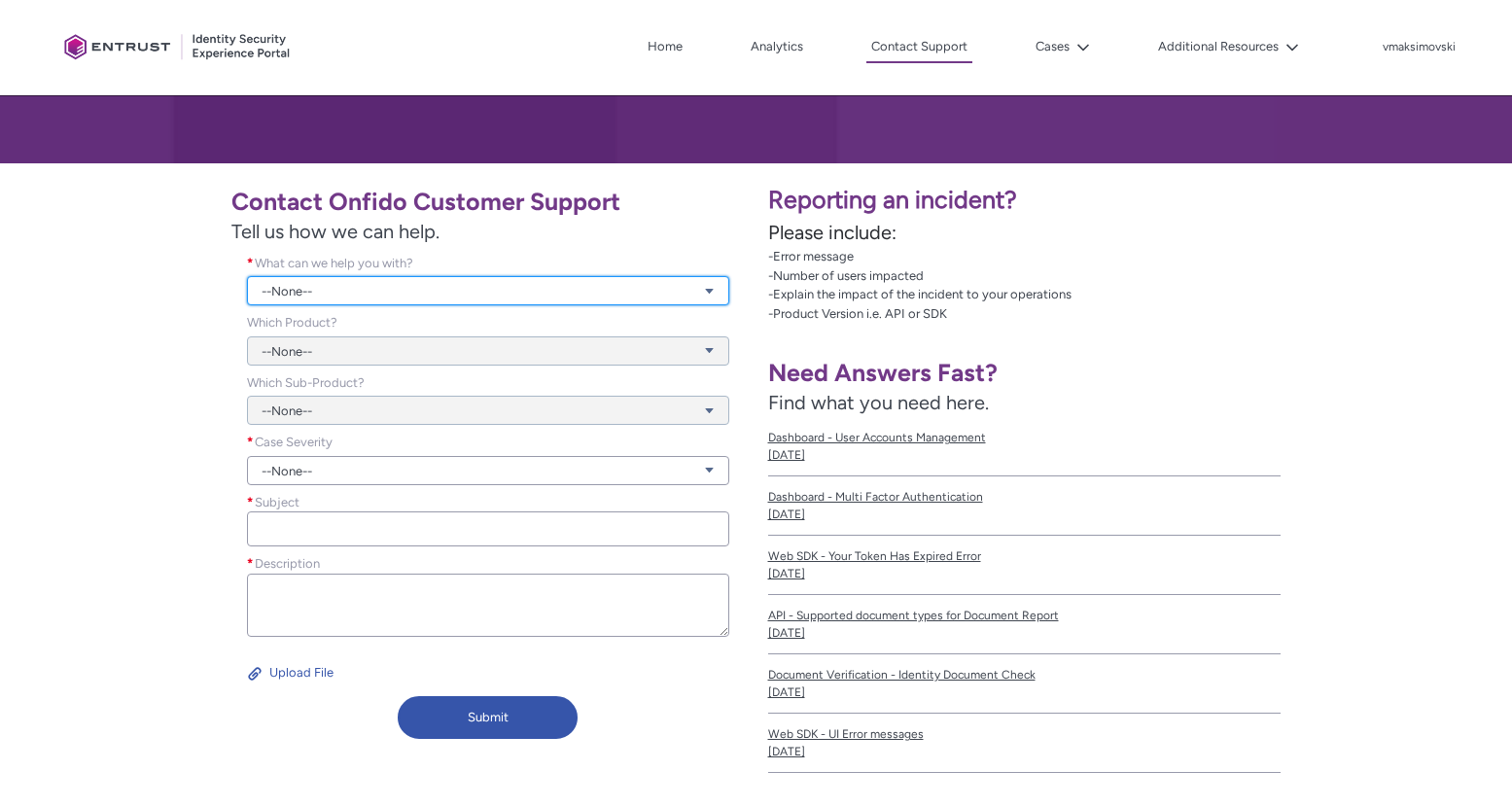
click at [455, 294] on link "--None--" at bounding box center [488, 291] width 482 height 30
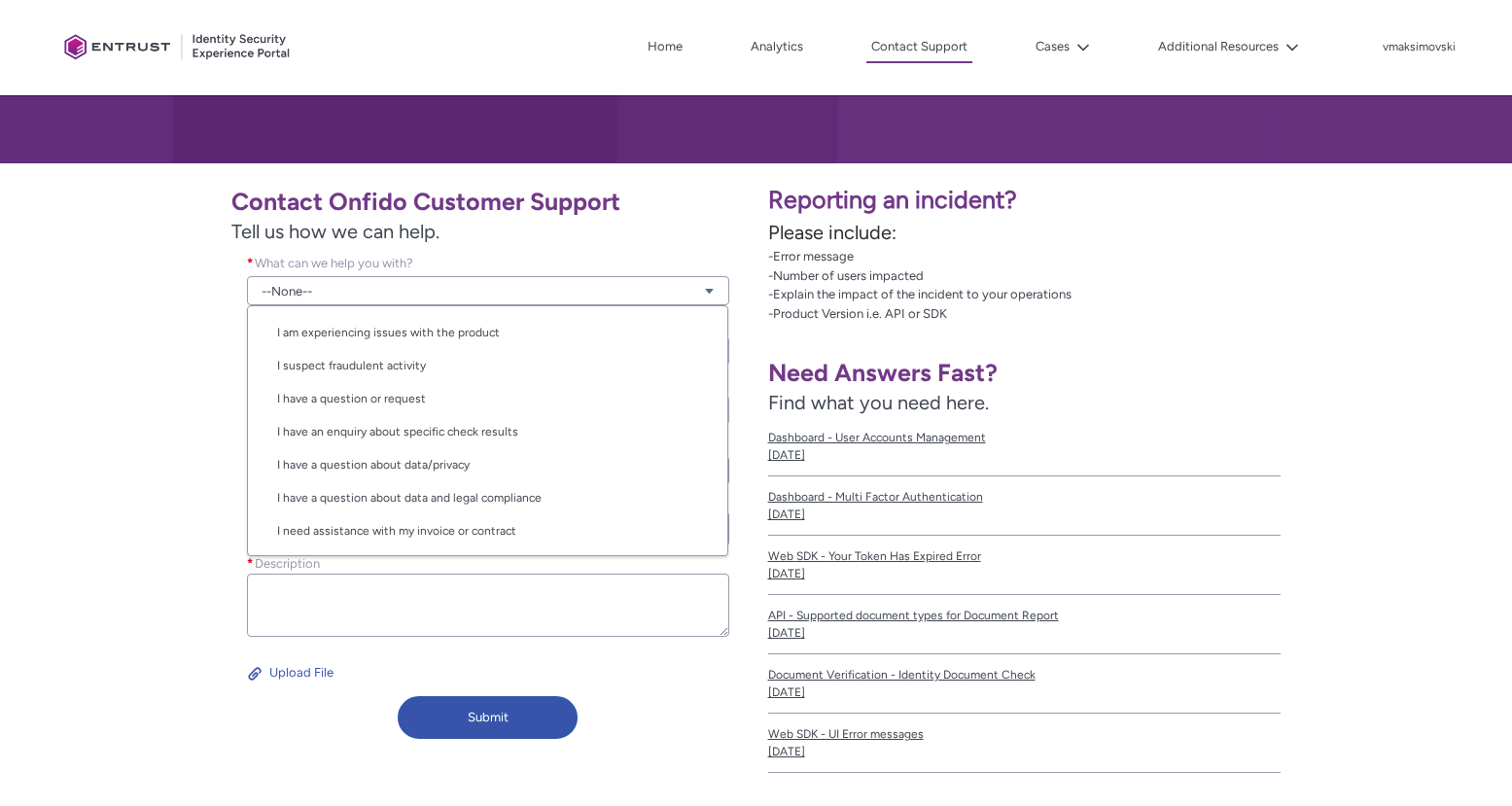
click at [115, 443] on div "Contact Onfido Customer Support Tell us how we can help. What can we help you w…" at bounding box center [379, 461] width 734 height 573
